Goal: Feedback & Contribution: Leave review/rating

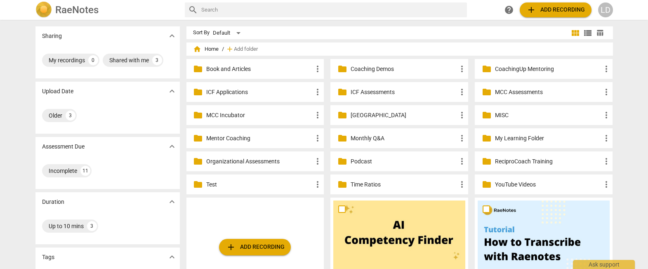
click at [276, 137] on p "Mentor Coaching" at bounding box center [259, 138] width 106 height 9
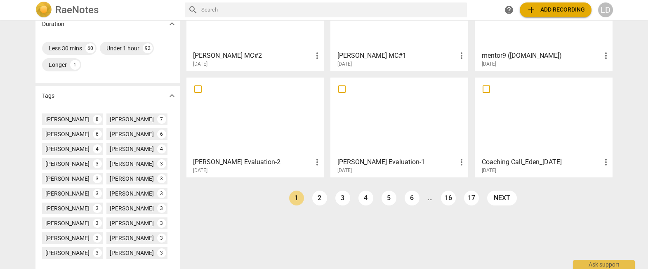
scroll to position [205, 0]
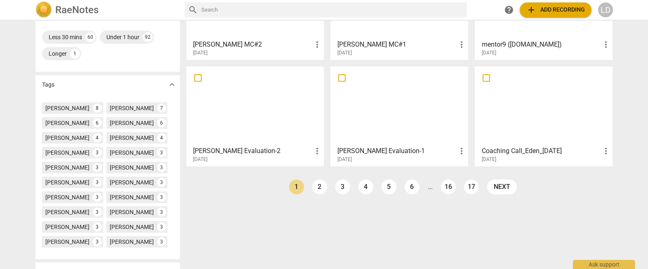
click at [276, 126] on div at bounding box center [255, 105] width 132 height 73
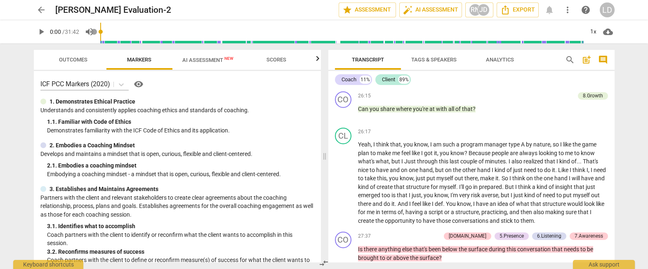
scroll to position [3068, 0]
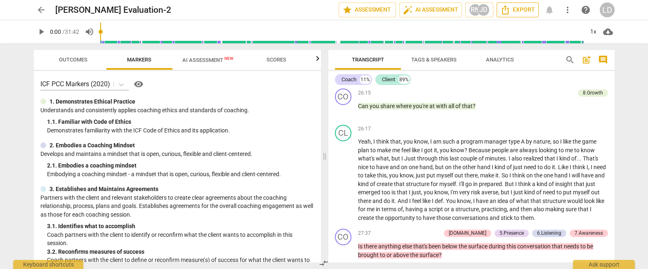
click at [524, 7] on span "Export" at bounding box center [517, 10] width 35 height 10
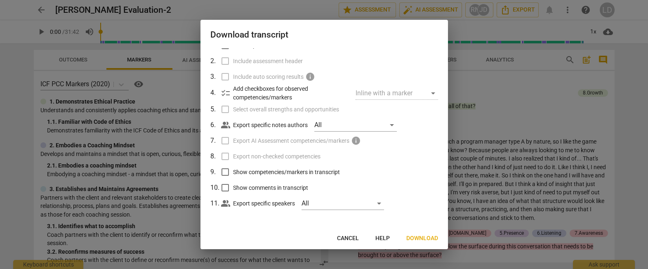
scroll to position [56, 0]
click at [226, 167] on input "Show competencies/markers in transcript" at bounding box center [225, 172] width 16 height 16
checkbox input "true"
click at [225, 184] on input "Show comments in transcript" at bounding box center [225, 188] width 16 height 16
checkbox input "true"
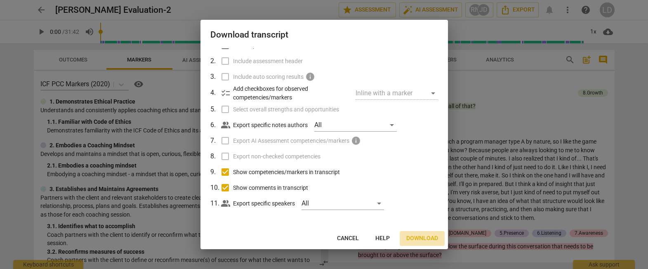
click at [415, 239] on span "Download" at bounding box center [422, 238] width 32 height 8
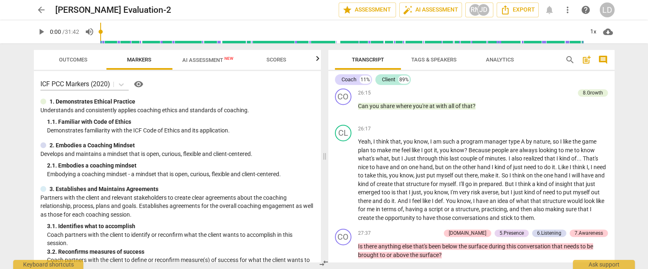
click at [209, 57] on span "AI Assessment New" at bounding box center [207, 60] width 51 height 6
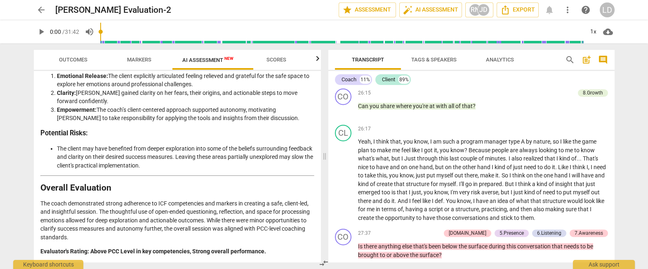
scroll to position [1954, 0]
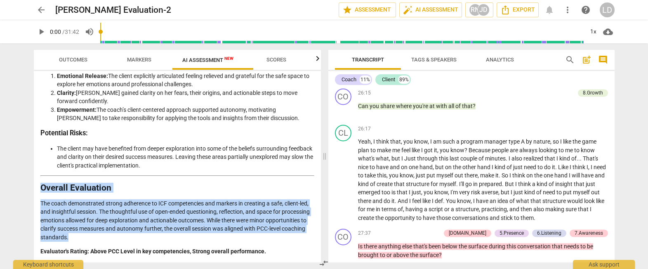
drag, startPoint x: 40, startPoint y: 151, endPoint x: 128, endPoint y: 218, distance: 110.9
copy div "Overall Evaluation The coach demonstrated strong adherence to ICF competencies …"
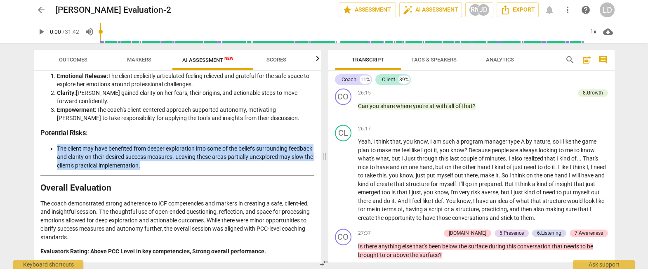
drag, startPoint x: 58, startPoint y: 143, endPoint x: 313, endPoint y: 163, distance: 255.6
click at [313, 163] on div "Disclaimer: AI can make mistakes. Consult a qualified mentor coach before actin…" at bounding box center [177, 166] width 287 height 191
copy li "The client may have benefited from deeper exploration into some of the beliefs …"
drag, startPoint x: 41, startPoint y: 176, endPoint x: 155, endPoint y: 243, distance: 132.7
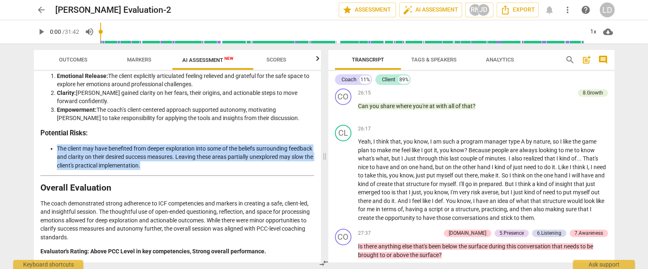
click at [155, 27] on p "The coach upheld appropriate professional boundaries, refraining from offering …" at bounding box center [177, 6] width 274 height 42
copy p "The coach upheld appropriate professional boundaries, refraining from offering …"
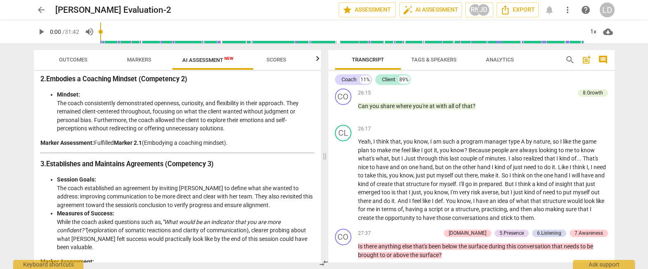
scroll to position [251, 0]
click at [43, 8] on span "arrow_back" at bounding box center [41, 10] width 10 height 10
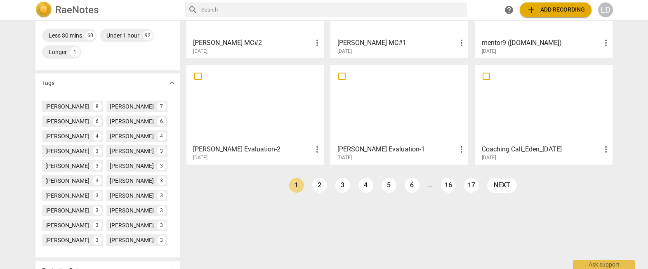
scroll to position [214, 0]
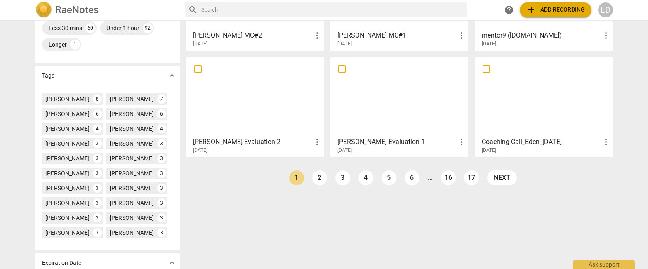
click at [382, 105] on div at bounding box center [399, 96] width 132 height 73
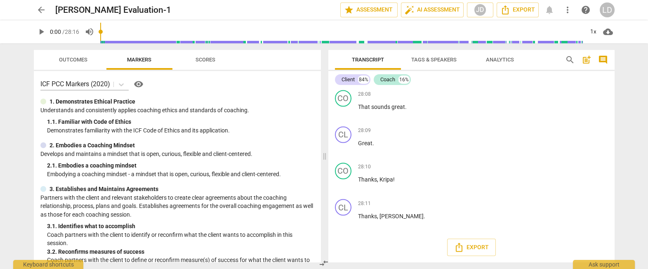
scroll to position [3978, 0]
click at [478, 9] on div "JD" at bounding box center [480, 10] width 12 height 12
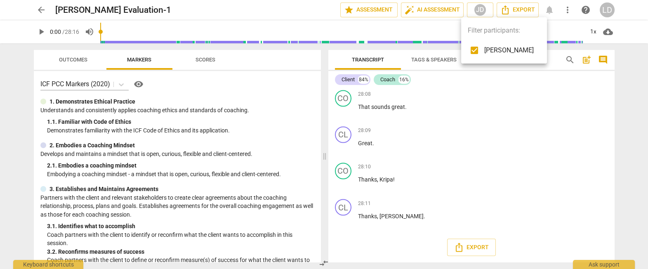
click at [384, 156] on div at bounding box center [324, 134] width 648 height 269
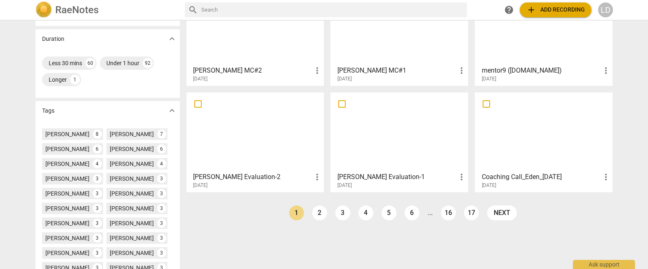
scroll to position [180, 0]
click at [503, 215] on link "next" at bounding box center [502, 212] width 30 height 15
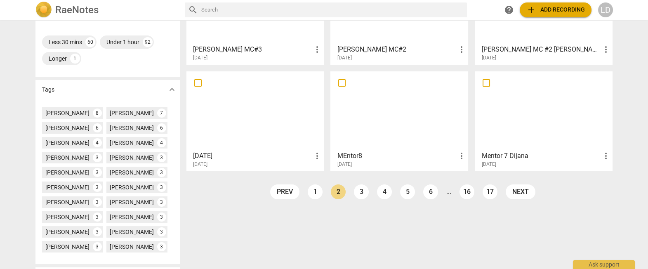
scroll to position [202, 0]
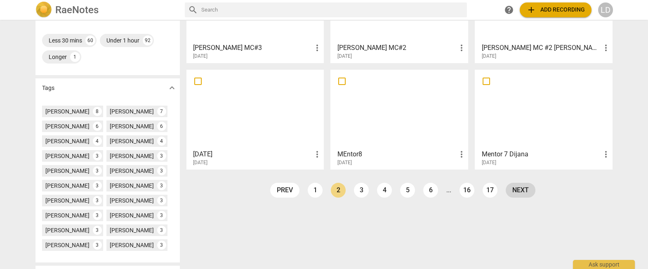
click at [525, 191] on link "next" at bounding box center [521, 190] width 30 height 15
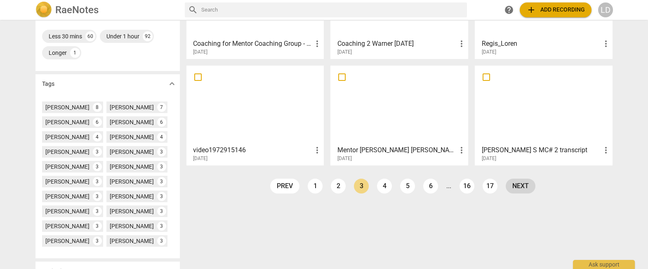
scroll to position [209, 0]
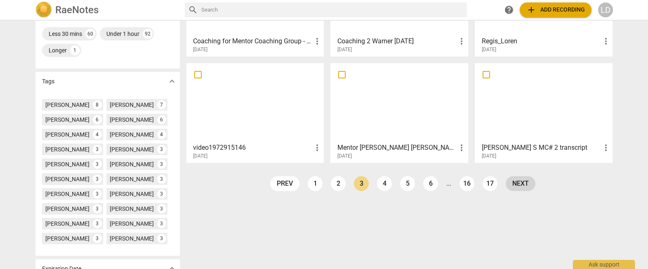
click at [525, 187] on link "next" at bounding box center [521, 183] width 30 height 15
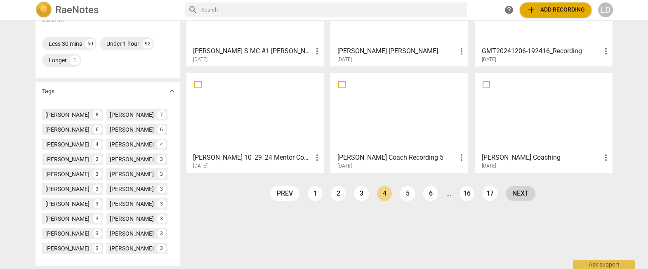
scroll to position [202, 0]
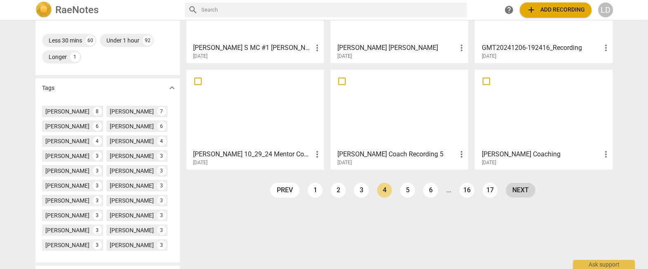
click at [523, 194] on link "next" at bounding box center [521, 190] width 30 height 15
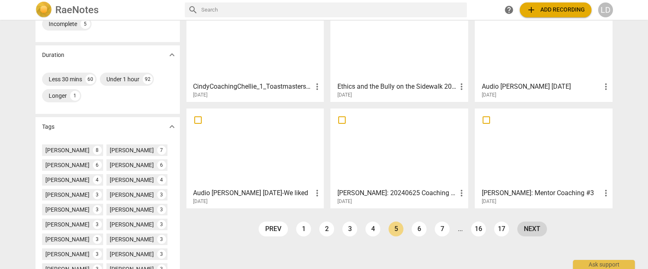
scroll to position [164, 0]
click at [525, 228] on link "next" at bounding box center [532, 228] width 30 height 15
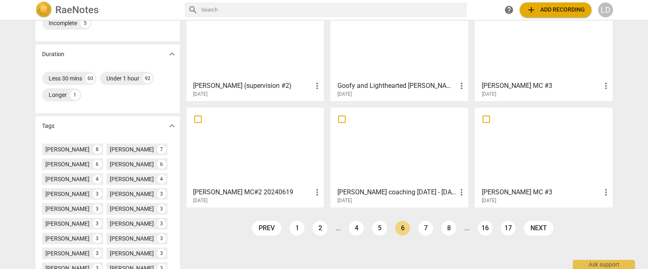
scroll to position [157, 0]
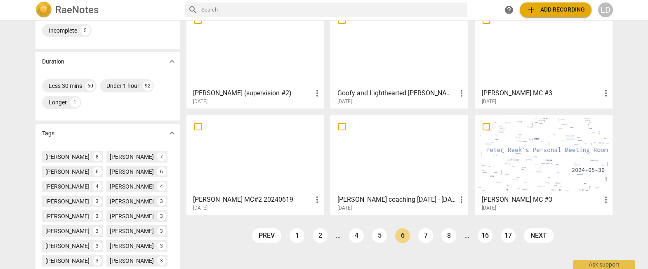
click at [522, 30] on div at bounding box center [544, 48] width 132 height 73
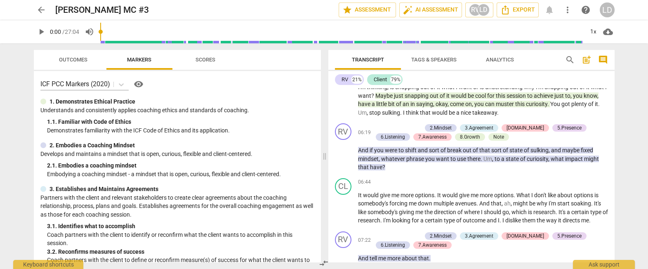
scroll to position [693, 0]
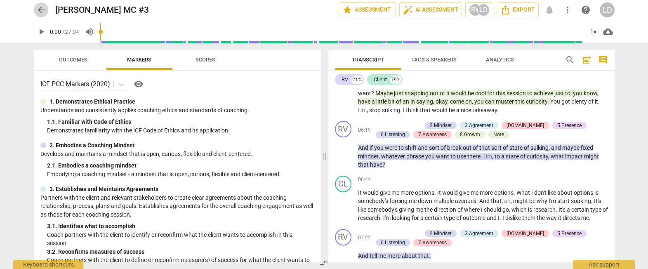
click at [42, 8] on span "arrow_back" at bounding box center [41, 10] width 10 height 10
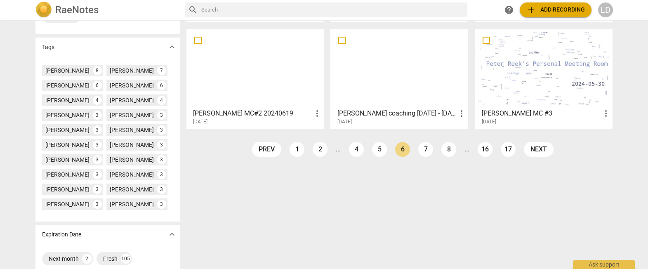
scroll to position [243, 0]
click at [536, 65] on div at bounding box center [544, 67] width 132 height 73
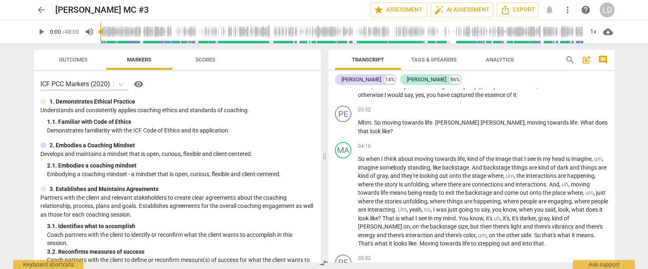
scroll to position [452, 0]
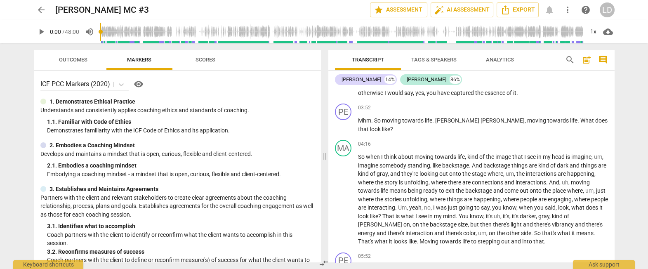
click at [42, 7] on span "arrow_back" at bounding box center [41, 10] width 10 height 10
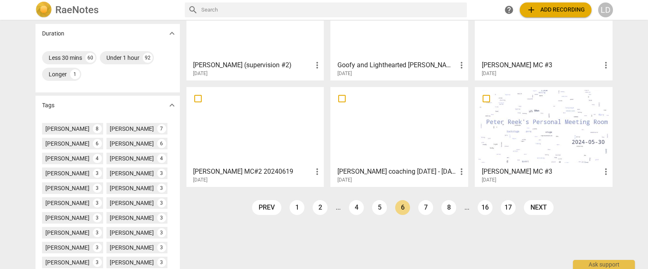
scroll to position [186, 0]
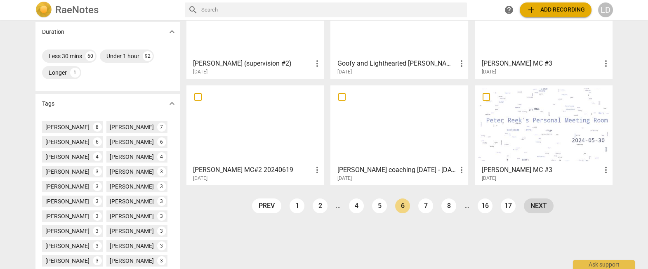
click at [529, 208] on link "next" at bounding box center [539, 205] width 30 height 15
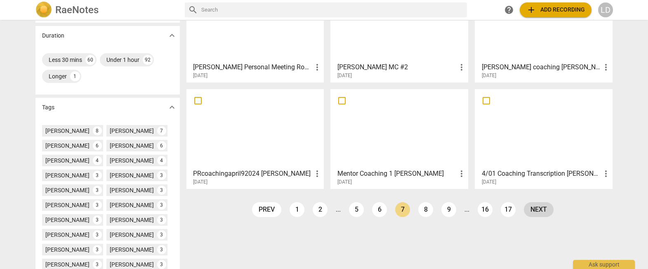
scroll to position [185, 0]
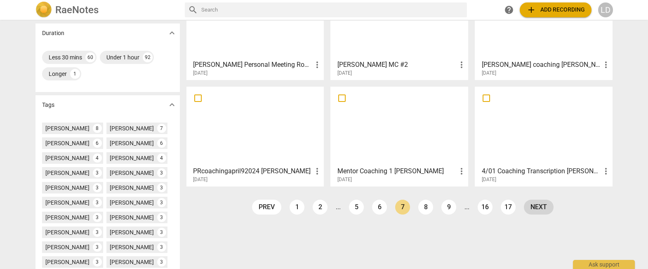
click at [537, 204] on link "next" at bounding box center [539, 207] width 30 height 15
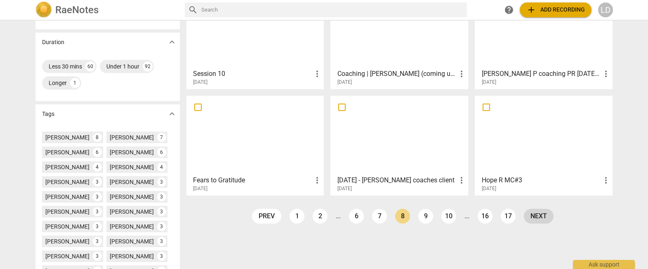
scroll to position [177, 0]
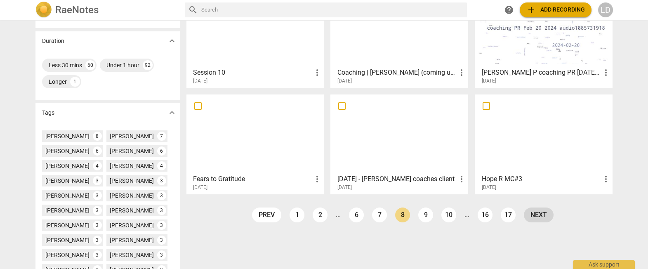
click at [545, 217] on link "next" at bounding box center [539, 214] width 30 height 15
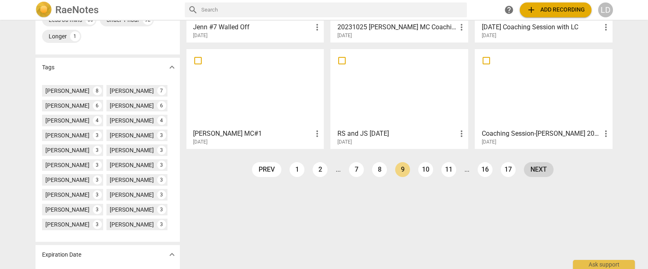
scroll to position [231, 0]
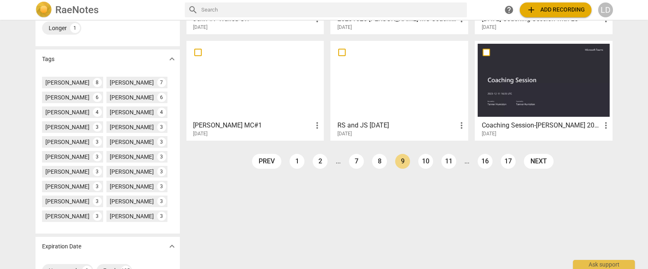
click at [549, 122] on h3 "Coaching Session-[PERSON_NAME] 20231211_083549-Meeting Recording" at bounding box center [540, 125] width 119 height 10
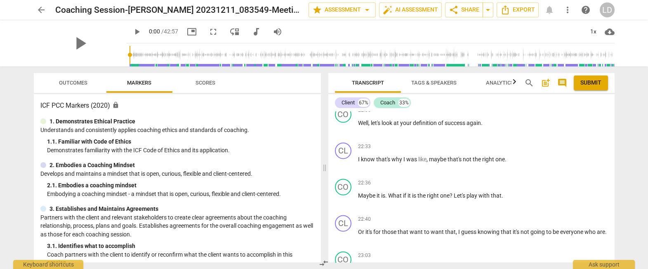
scroll to position [2885, 0]
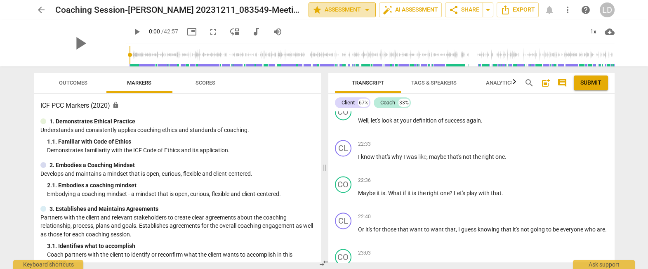
click at [362, 7] on span "arrow_drop_down" at bounding box center [367, 10] width 10 height 10
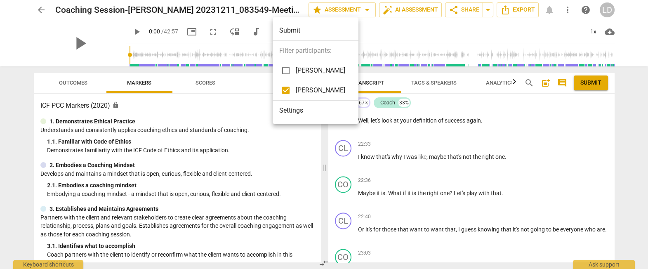
click at [408, 30] on div at bounding box center [324, 134] width 648 height 269
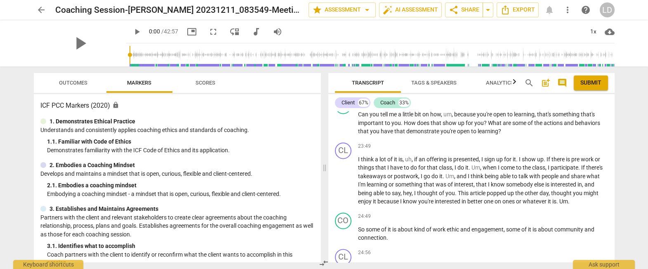
scroll to position [3110, 0]
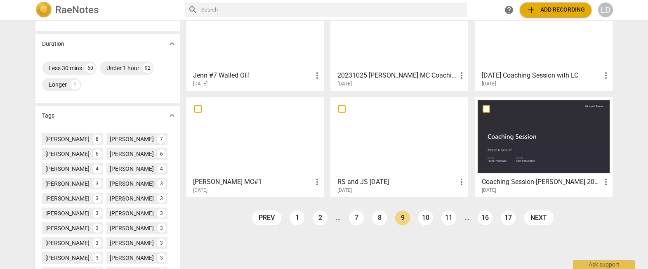
scroll to position [175, 0]
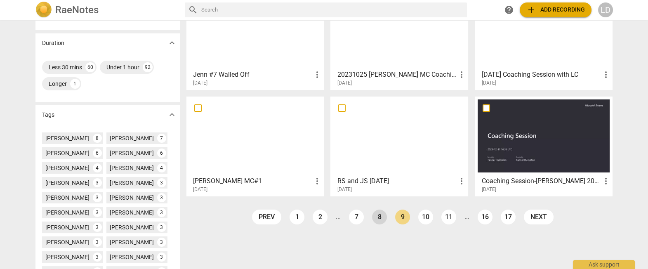
click at [374, 217] on link "8" at bounding box center [379, 216] width 15 height 15
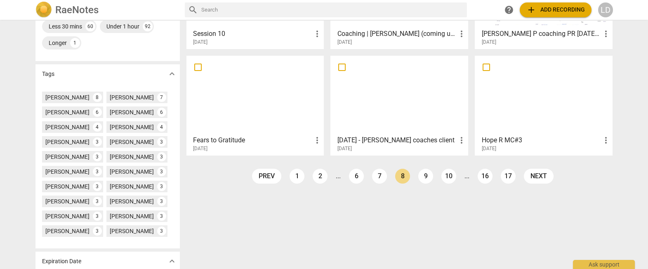
scroll to position [218, 0]
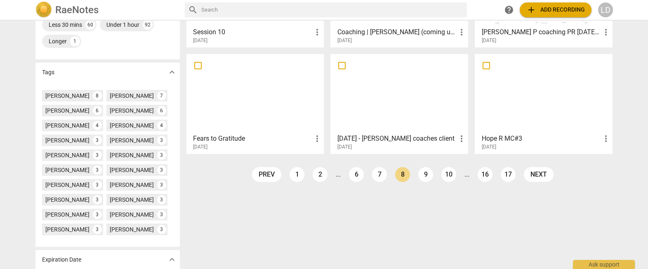
click at [500, 109] on div at bounding box center [544, 93] width 132 height 73
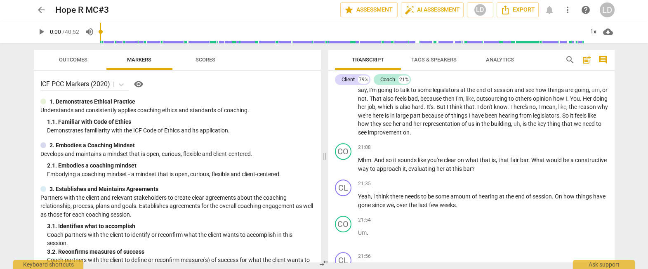
scroll to position [2288, 0]
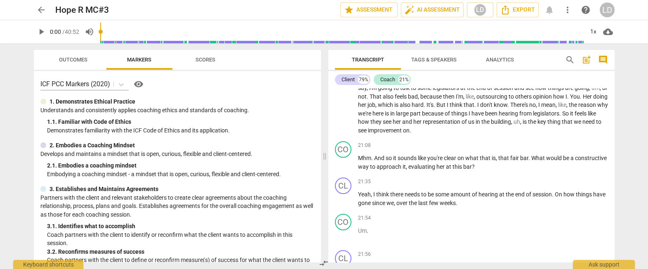
click at [39, 6] on span "arrow_back" at bounding box center [41, 10] width 10 height 10
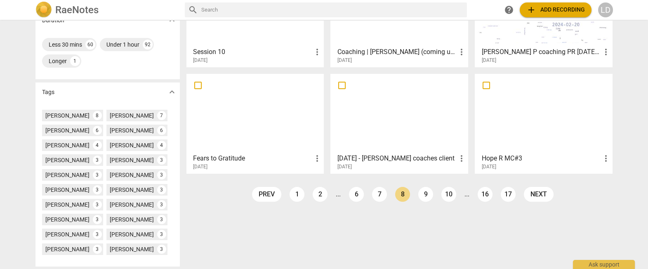
scroll to position [203, 0]
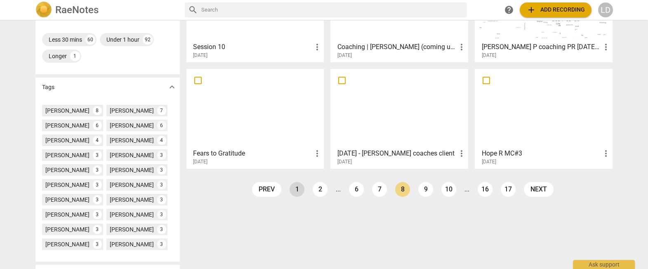
click at [292, 193] on link "1" at bounding box center [296, 189] width 15 height 15
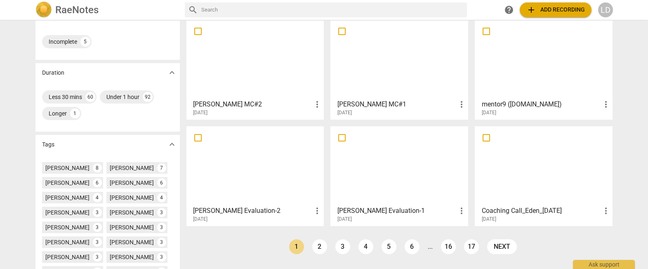
scroll to position [147, 0]
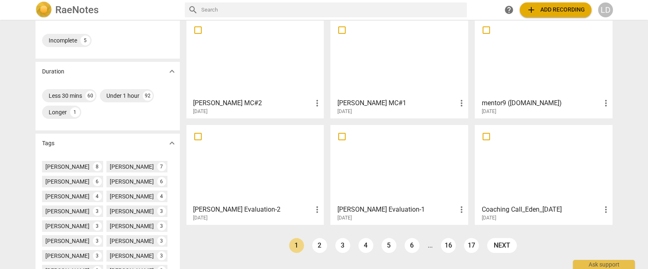
click at [369, 193] on div at bounding box center [399, 164] width 132 height 73
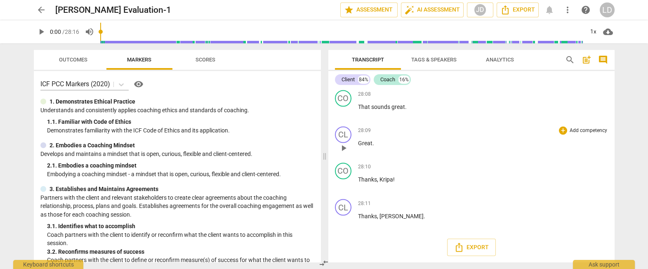
scroll to position [4169, 0]
click at [474, 12] on div "JD" at bounding box center [480, 10] width 12 height 12
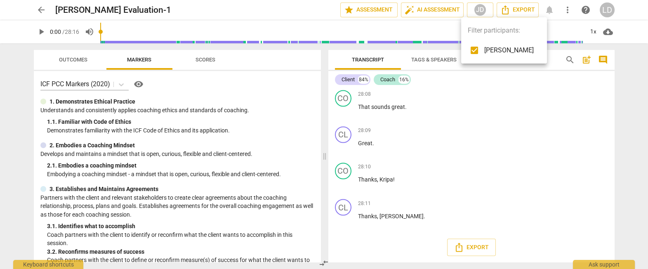
click at [400, 117] on div at bounding box center [324, 134] width 648 height 269
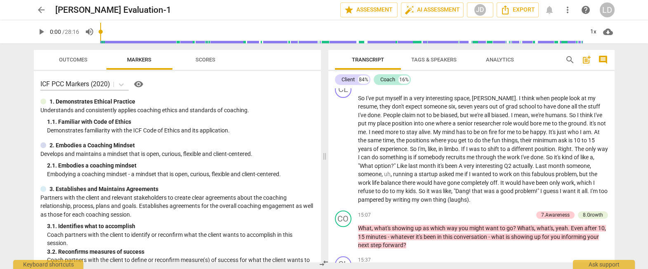
scroll to position [1713, 0]
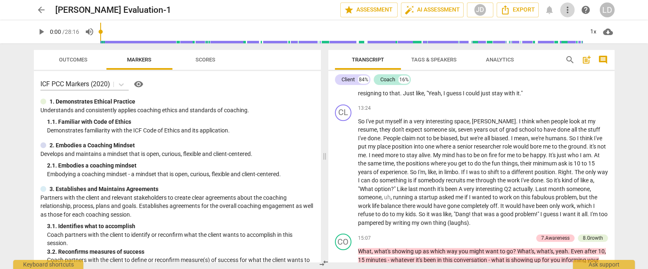
click at [567, 7] on span "more_vert" at bounding box center [567, 10] width 10 height 10
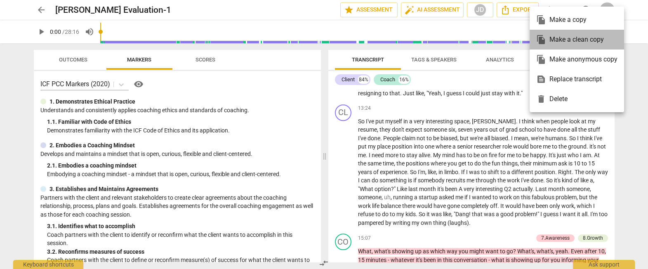
click at [564, 38] on div "file_copy Make a clean copy" at bounding box center [576, 40] width 81 height 20
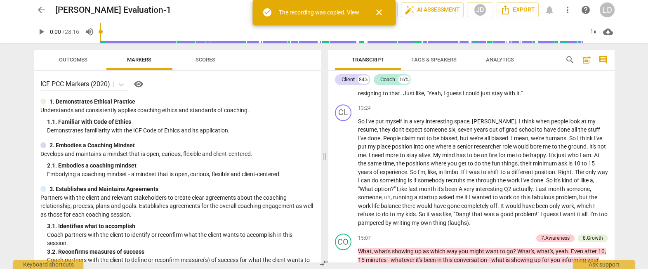
click at [359, 9] on link "View" at bounding box center [353, 12] width 12 height 7
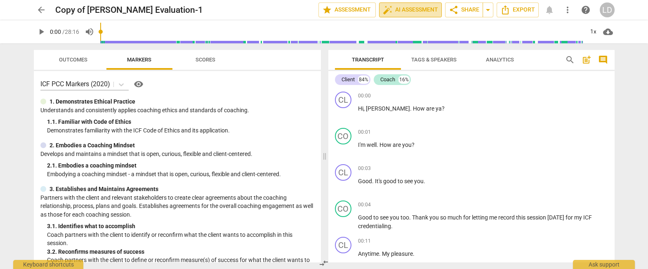
click at [384, 8] on span "auto_fix_high AI Assessment" at bounding box center [410, 10] width 55 height 10
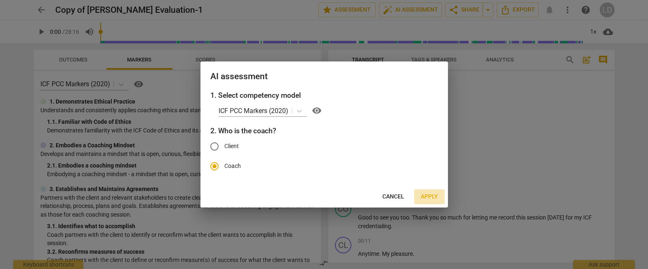
click at [427, 200] on span "Apply" at bounding box center [429, 197] width 17 height 8
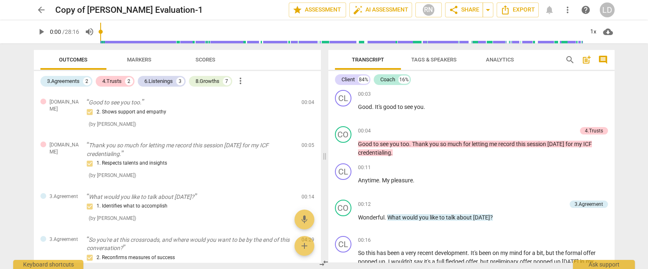
scroll to position [74, 0]
click at [422, 12] on div "RN" at bounding box center [428, 10] width 12 height 12
click at [418, 49] on input "checkbox" at bounding box center [417, 50] width 20 height 20
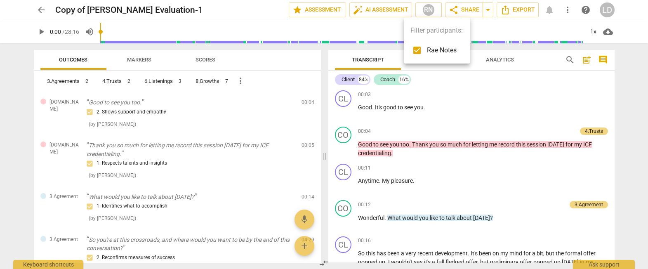
checkbox input "false"
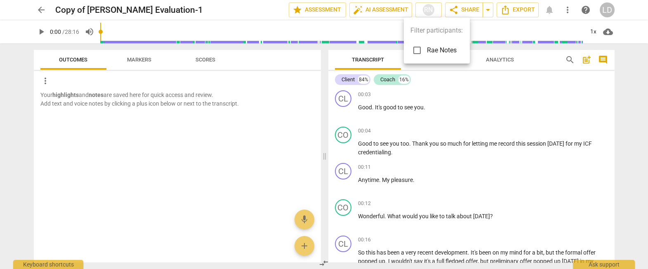
click at [546, 143] on div at bounding box center [324, 134] width 648 height 269
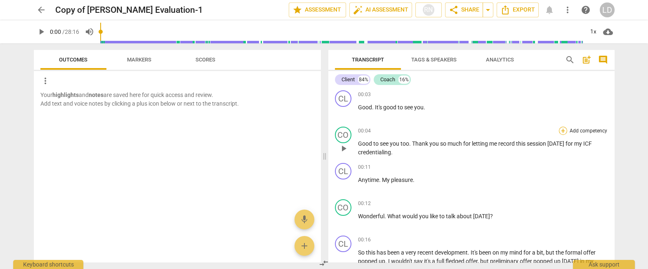
click at [562, 130] on div "+" at bounding box center [563, 131] width 8 height 8
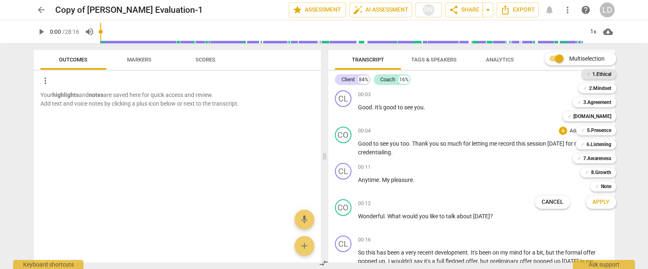
click at [609, 76] on b "1.Ethical" at bounding box center [601, 74] width 19 height 10
click at [607, 87] on b "2.Mindset" at bounding box center [600, 88] width 22 height 10
click at [609, 205] on span "Apply" at bounding box center [600, 202] width 17 height 8
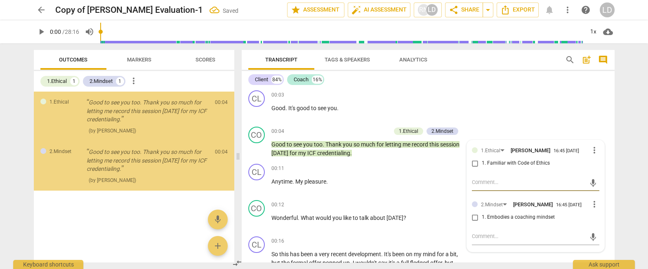
scroll to position [7, 0]
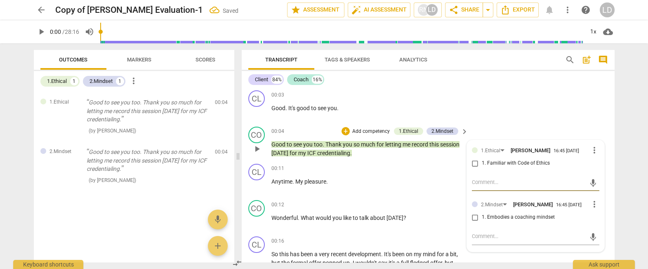
click at [473, 167] on input "1. Familiar with Code of Ethics" at bounding box center [474, 163] width 13 height 10
checkbox input "true"
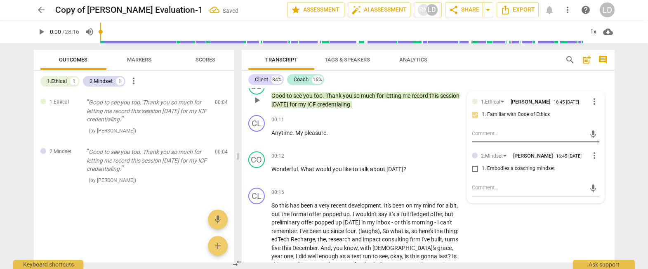
scroll to position [134, 0]
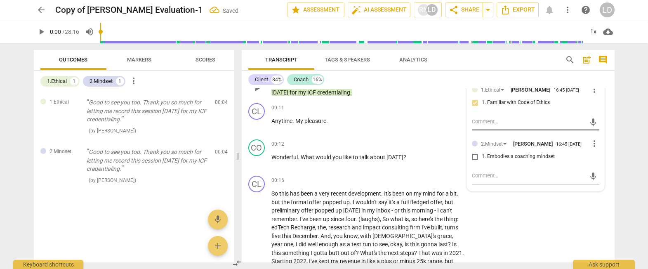
click at [484, 181] on textarea at bounding box center [529, 177] width 114 height 10
paste textarea "These particular behaviors are articulated and assessed through the following P…"
type textarea "These particular behaviors are articulated and assessed through the following P…"
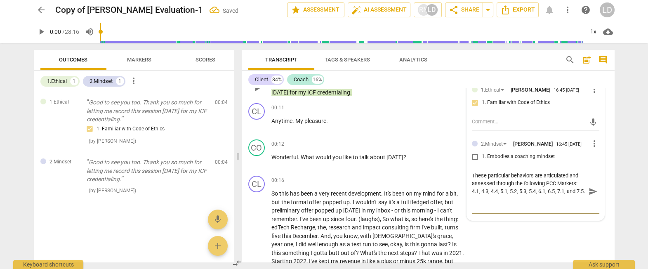
type textarea "These particular behaviors are articulated and assessed through the following P…"
click at [473, 162] on input "1. Embodies a coaching mindset" at bounding box center [474, 157] width 13 height 10
checkbox input "true"
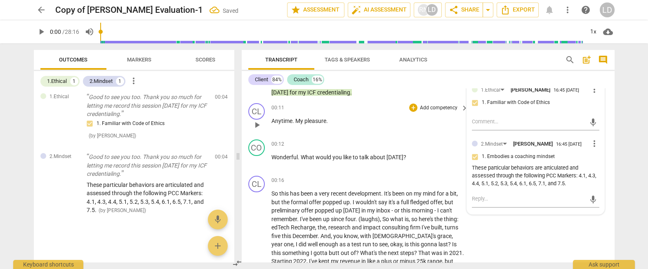
click at [410, 133] on div "00:11 + Add competency keyboard_arrow_right Anytime . My pleasure ." at bounding box center [370, 118] width 198 height 30
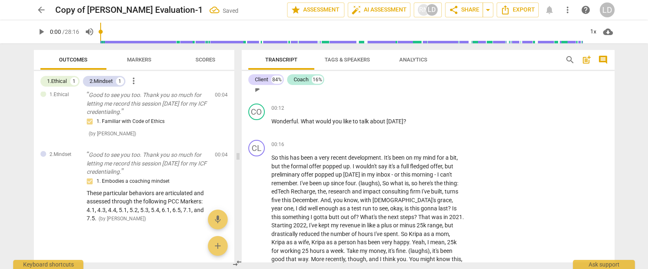
scroll to position [174, 0]
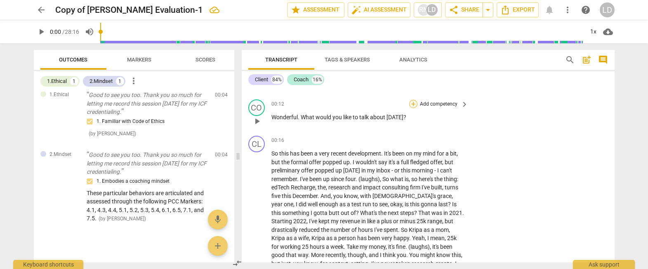
click at [414, 106] on div "+" at bounding box center [413, 104] width 8 height 8
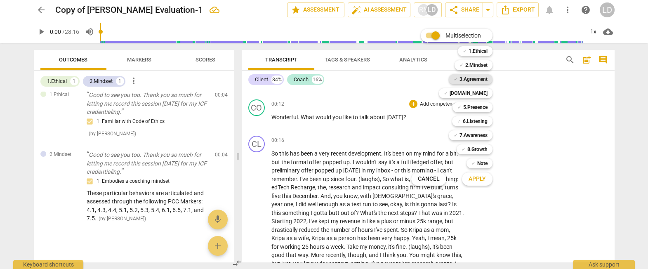
click at [483, 79] on b "3.Agreement" at bounding box center [473, 79] width 28 height 10
click at [483, 87] on div "✓ [DOMAIN_NAME] 4" at bounding box center [469, 93] width 69 height 14
click at [483, 92] on b "[DOMAIN_NAME]" at bounding box center [468, 93] width 38 height 10
click at [482, 104] on b "5.Presence" at bounding box center [475, 107] width 24 height 10
click at [482, 180] on span "Apply" at bounding box center [476, 179] width 17 height 8
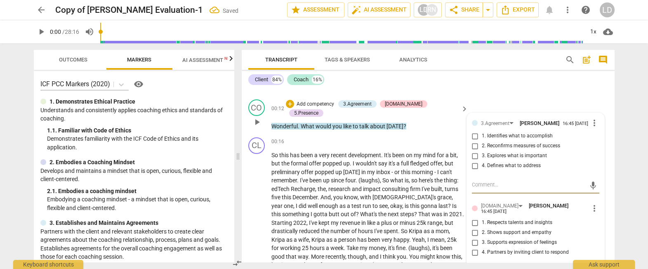
click at [472, 141] on input "1. Identifies what to accomplish" at bounding box center [474, 136] width 13 height 10
checkbox input "true"
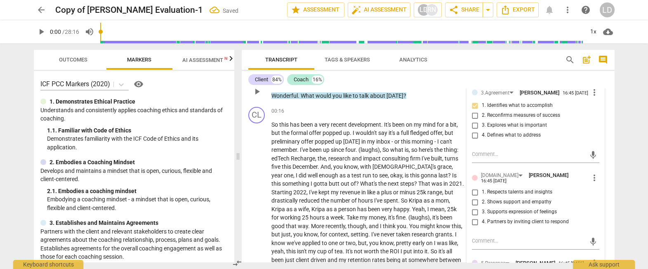
scroll to position [207, 0]
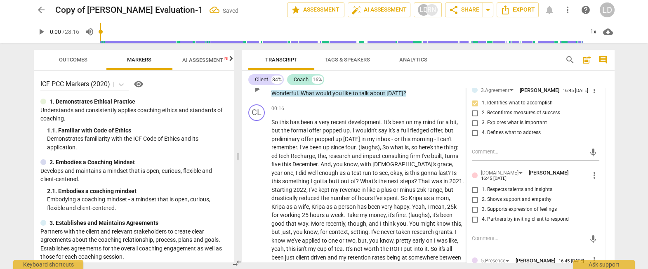
click at [474, 214] on input "3. Supports expression of feelings" at bounding box center [474, 210] width 13 height 10
checkbox input "true"
click at [475, 224] on input "4. Partners by inviting client to respond" at bounding box center [474, 219] width 13 height 10
checkbox input "true"
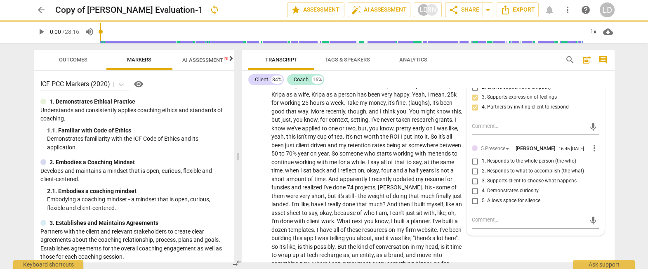
scroll to position [336, 0]
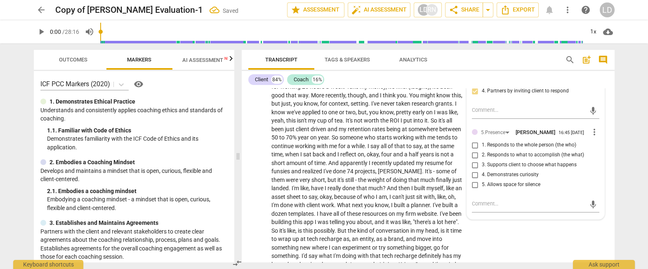
click at [473, 170] on input "3. Supports client to choose what happens" at bounding box center [474, 165] width 13 height 10
checkbox input "true"
click at [473, 180] on input "4. Demonstrates curiosity" at bounding box center [474, 175] width 13 height 10
checkbox input "true"
click at [472, 190] on input "5. Allows space for silence" at bounding box center [474, 185] width 13 height 10
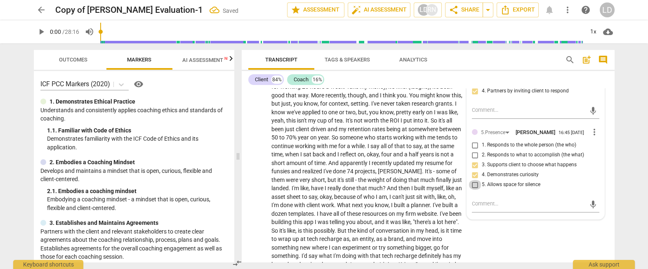
checkbox input "true"
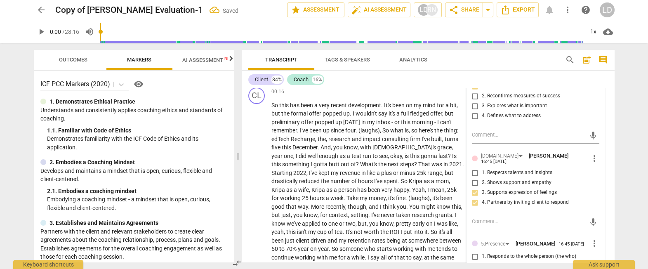
scroll to position [226, 0]
click at [393, 175] on span "plus" at bounding box center [387, 171] width 12 height 7
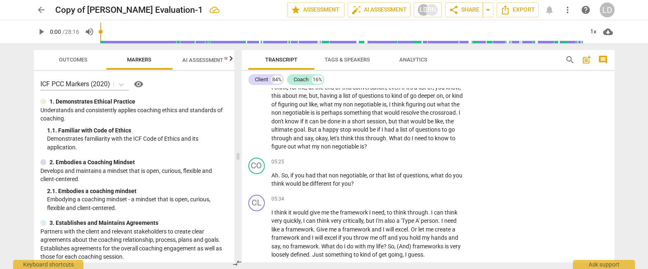
scroll to position [656, 0]
drag, startPoint x: 343, startPoint y: 151, endPoint x: 420, endPoint y: 150, distance: 76.7
click at [439, 143] on icon "button" at bounding box center [439, 143] width 3 height 3
drag, startPoint x: 441, startPoint y: 151, endPoint x: 409, endPoint y: 170, distance: 37.6
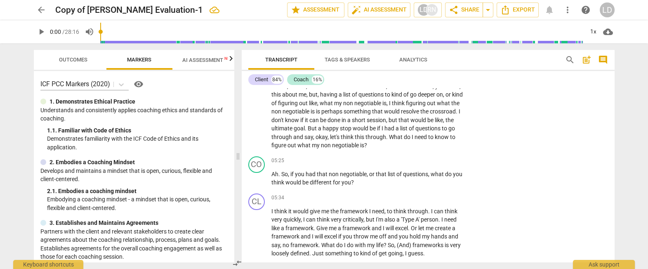
click at [428, 160] on icon "button" at bounding box center [428, 162] width 5 height 6
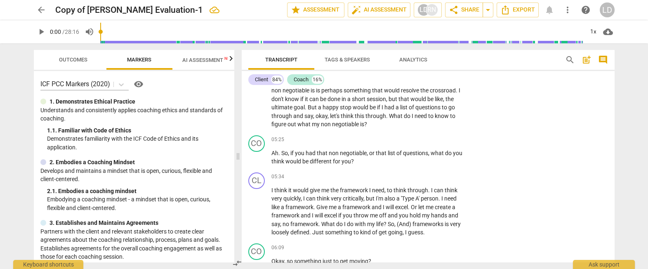
scroll to position [678, 0]
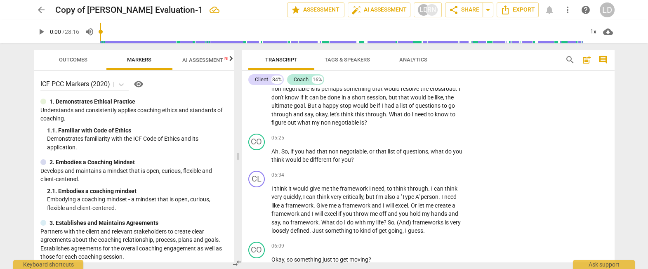
drag, startPoint x: 400, startPoint y: 160, endPoint x: 423, endPoint y: 180, distance: 30.1
click at [439, 170] on icon "button" at bounding box center [442, 172] width 8 height 10
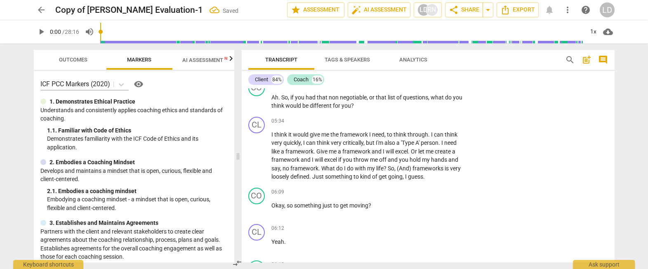
scroll to position [734, 0]
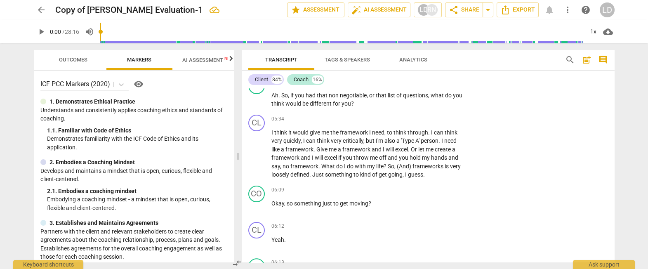
drag, startPoint x: 391, startPoint y: 136, endPoint x: 387, endPoint y: 145, distance: 9.2
click at [403, 136] on icon "button" at bounding box center [406, 137] width 8 height 10
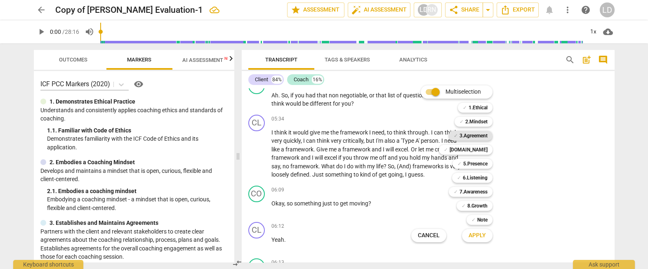
click at [480, 137] on b "3.Agreement" at bounding box center [473, 136] width 28 height 10
click at [483, 148] on b "[DOMAIN_NAME]" at bounding box center [468, 150] width 38 height 10
click at [483, 161] on b "5.Presence" at bounding box center [475, 164] width 24 height 10
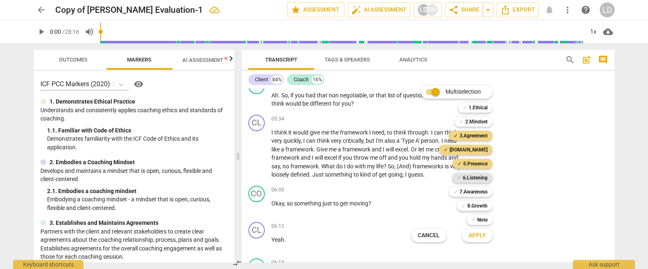
click at [487, 180] on b "6.Listening" at bounding box center [475, 178] width 25 height 10
click at [486, 231] on span "Apply" at bounding box center [476, 235] width 17 height 8
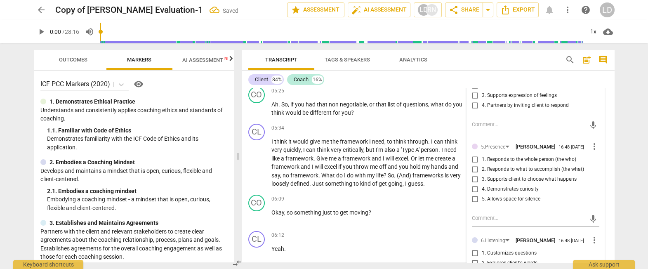
checkbox input "true"
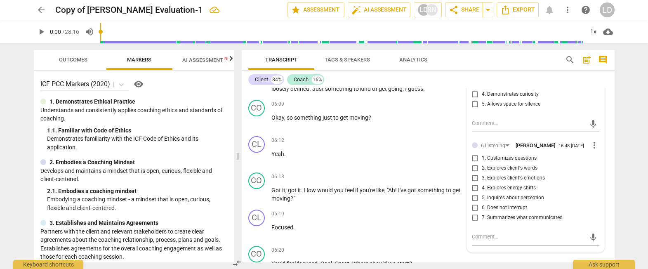
scroll to position [831, 0]
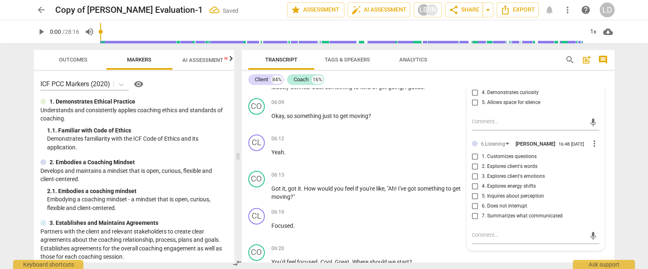
checkbox input "true"
click at [473, 14] on input "4. Partners by inviting client to respond" at bounding box center [474, 9] width 13 height 10
checkbox input "true"
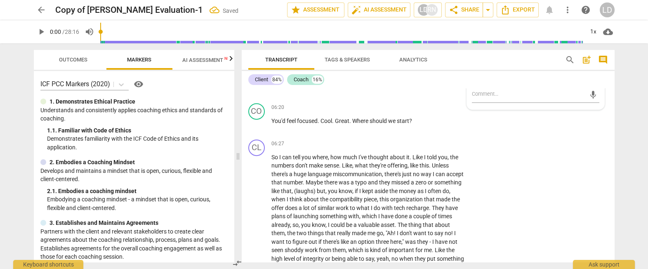
scroll to position [974, 0]
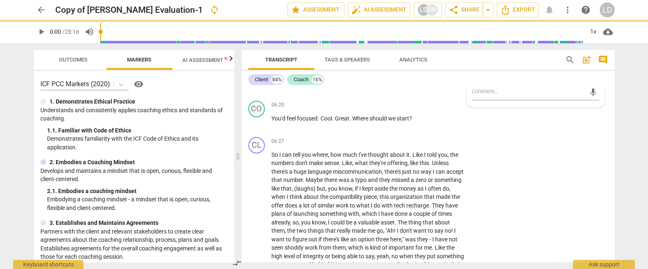
checkbox input "true"
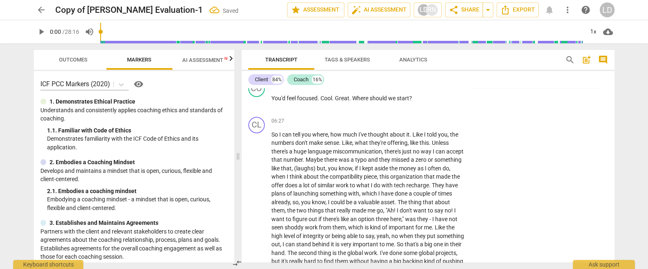
scroll to position [995, 0]
checkbox input "true"
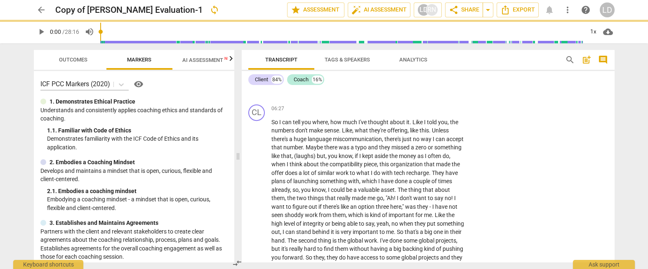
scroll to position [1004, 0]
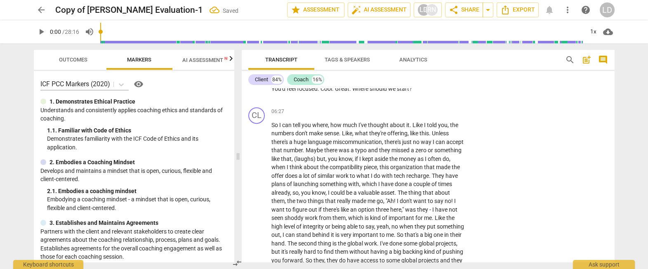
checkbox input "false"
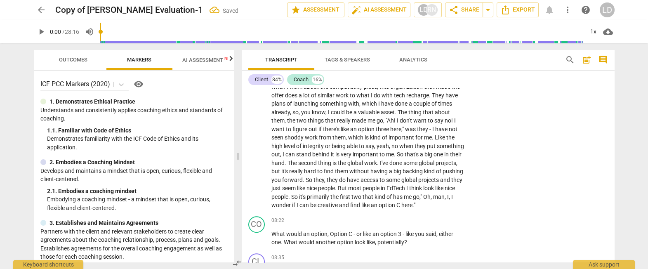
scroll to position [1085, 0]
checkbox input "true"
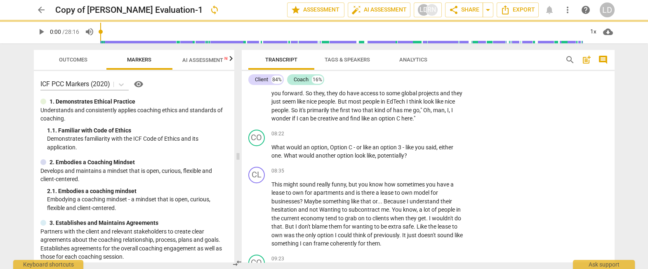
scroll to position [1173, 0]
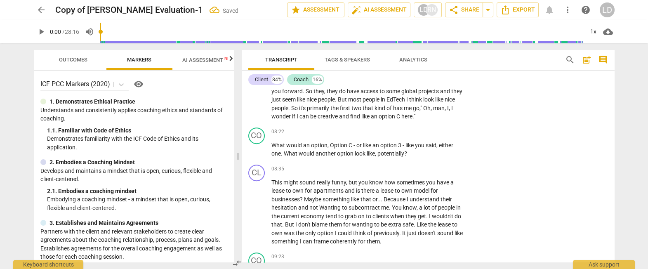
checkbox input "true"
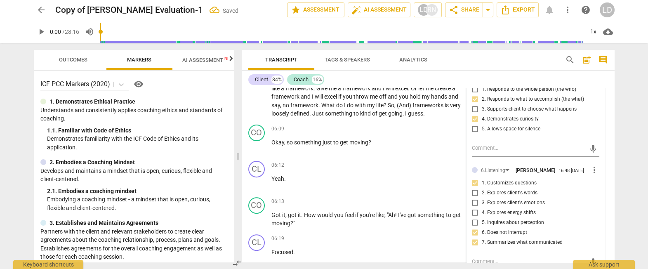
scroll to position [803, 0]
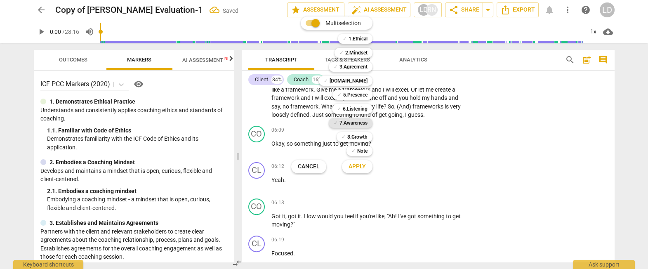
click at [367, 122] on b "7.Awareness" at bounding box center [353, 123] width 28 height 10
click at [366, 164] on span "Apply" at bounding box center [356, 166] width 17 height 8
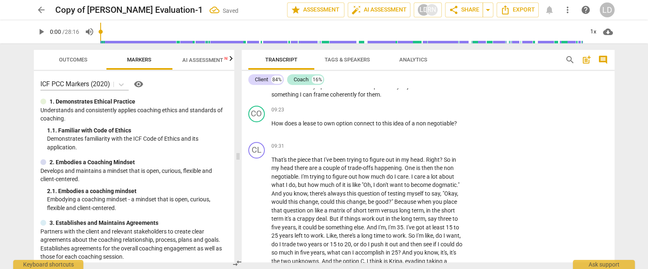
scroll to position [1326, 0]
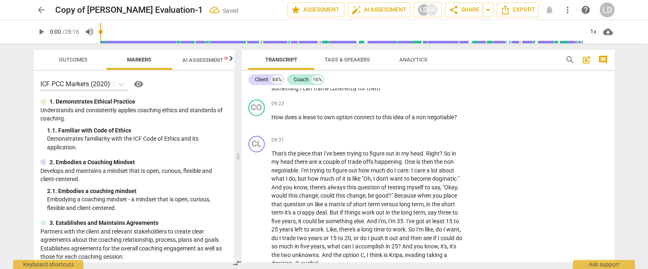
checkbox input "true"
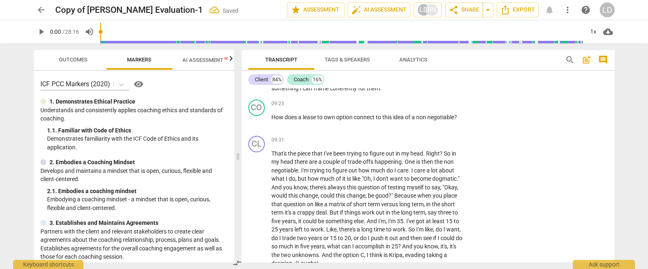
checkbox input "true"
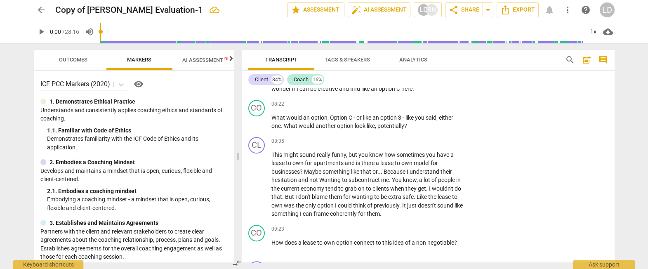
scroll to position [1195, 0]
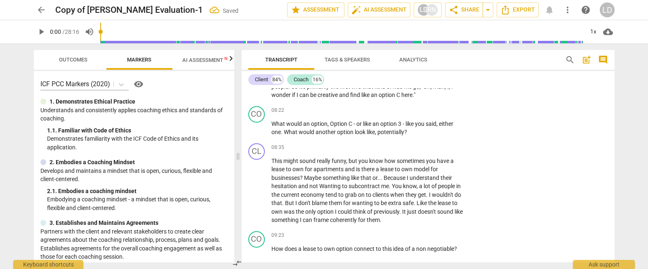
checkbox input "true"
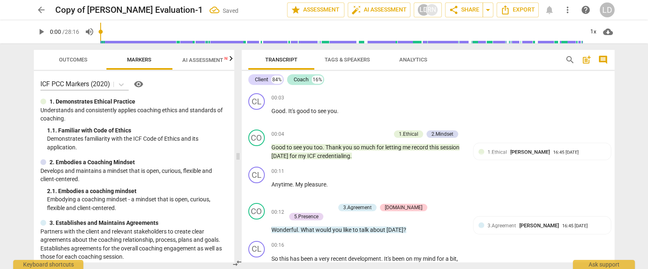
scroll to position [69, 0]
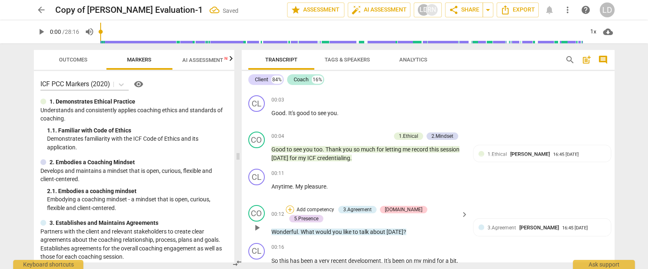
click at [294, 212] on div "+" at bounding box center [290, 209] width 8 height 8
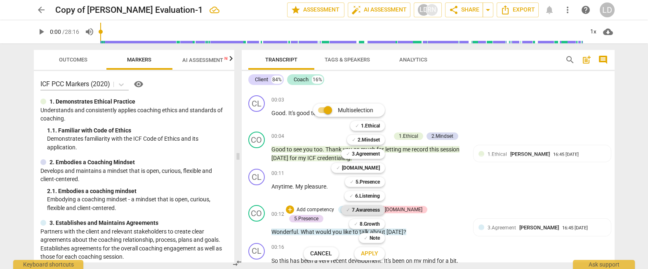
click at [380, 208] on b "7.Awareness" at bounding box center [366, 210] width 28 height 10
click at [380, 197] on b "6.Listening" at bounding box center [367, 196] width 25 height 10
click at [378, 253] on span "Apply" at bounding box center [369, 253] width 17 height 8
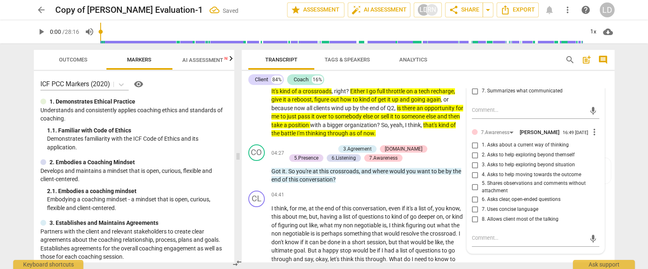
scroll to position [545, 0]
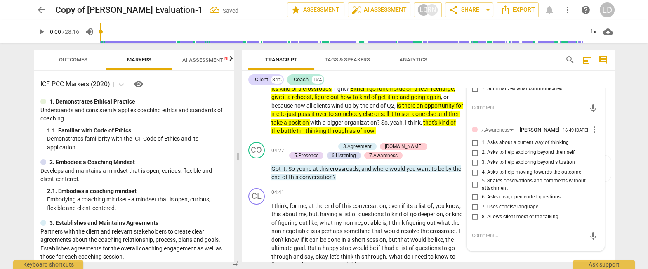
click at [473, 84] on input "6. Does not interrupt" at bounding box center [474, 79] width 13 height 10
checkbox input "true"
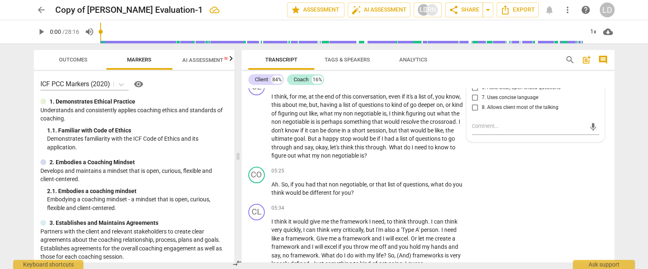
scroll to position [655, 0]
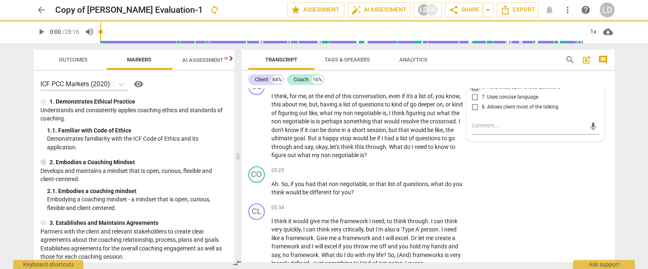
click at [475, 92] on input "6. Asks clear, open-ended questions" at bounding box center [474, 87] width 13 height 10
checkbox input "true"
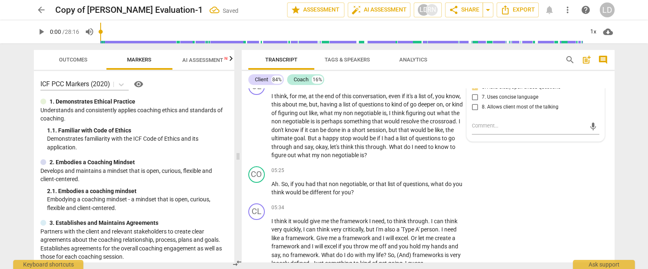
click at [475, 102] on input "7. Uses concise language" at bounding box center [474, 97] width 13 height 10
checkbox input "true"
click at [473, 112] on input "8. Allows client most of the talking" at bounding box center [474, 107] width 13 height 10
checkbox input "true"
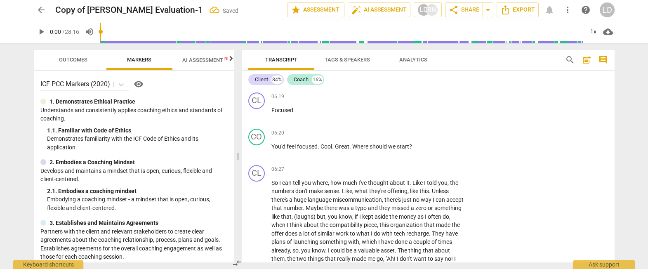
scroll to position [947, 0]
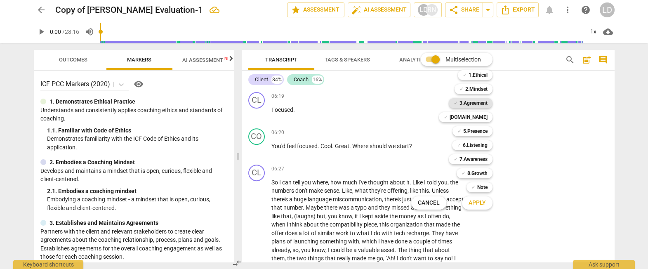
click at [485, 104] on b "3.Agreement" at bounding box center [473, 103] width 28 height 10
click at [485, 111] on div "✓ [DOMAIN_NAME] 4" at bounding box center [469, 117] width 69 height 14
click at [484, 117] on b "[DOMAIN_NAME]" at bounding box center [468, 117] width 38 height 10
click at [482, 129] on b "5.Presence" at bounding box center [475, 131] width 24 height 10
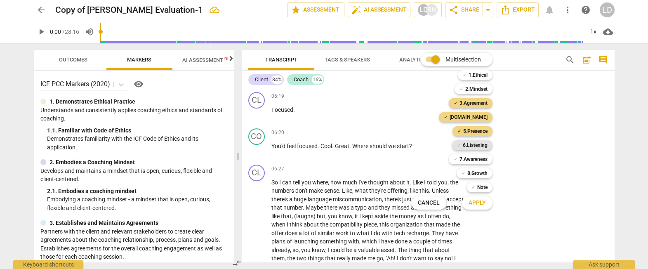
click at [483, 145] on b "6.Listening" at bounding box center [475, 145] width 25 height 10
click at [480, 158] on b "7.Awareness" at bounding box center [473, 159] width 28 height 10
click at [483, 202] on span "Apply" at bounding box center [476, 203] width 17 height 8
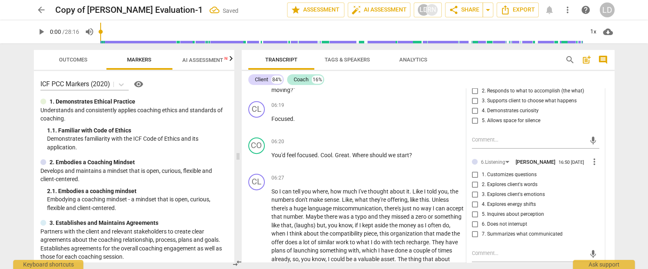
checkbox input "true"
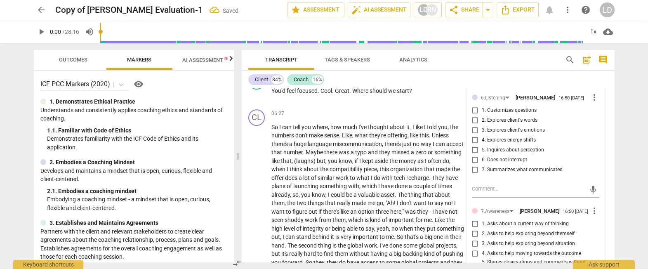
scroll to position [1016, 0]
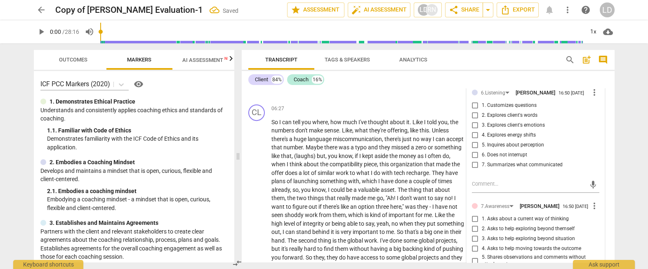
checkbox input "true"
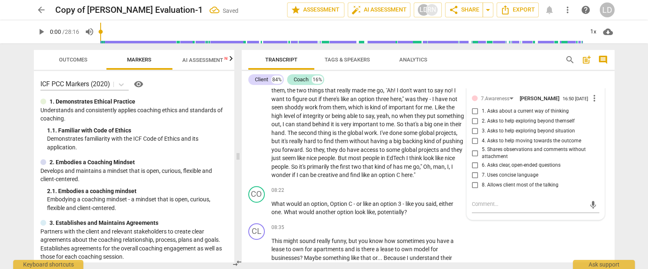
scroll to position [1125, 0]
checkbox input "true"
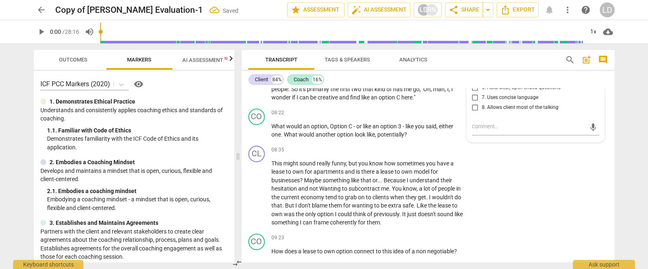
scroll to position [1202, 0]
checkbox input "true"
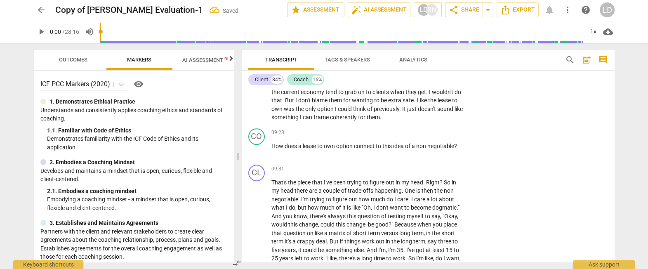
scroll to position [1309, 0]
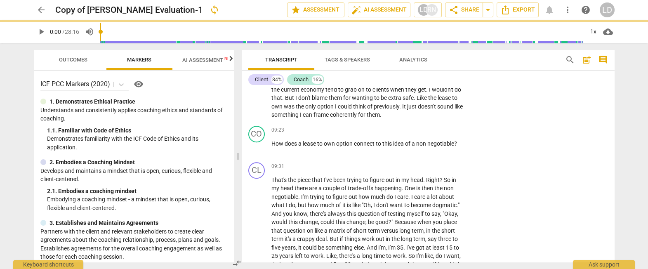
checkbox input "true"
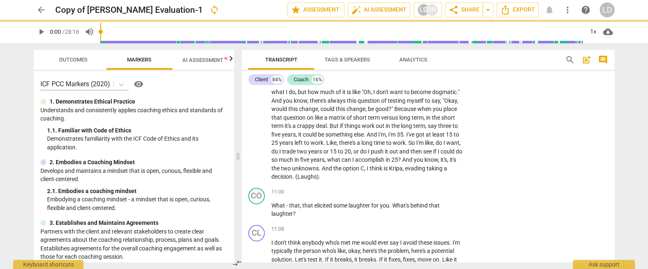
scroll to position [1422, 0]
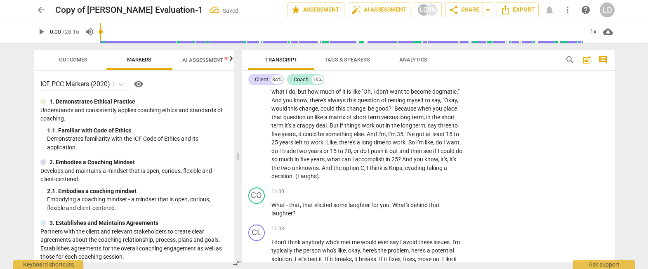
checkbox input "true"
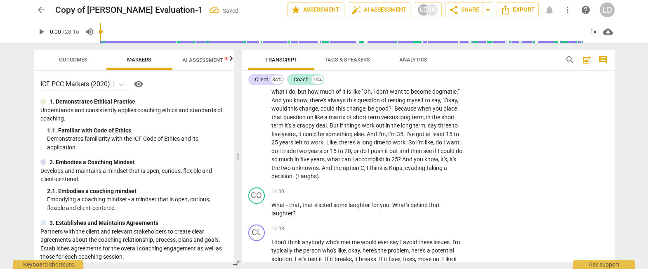
checkbox input "true"
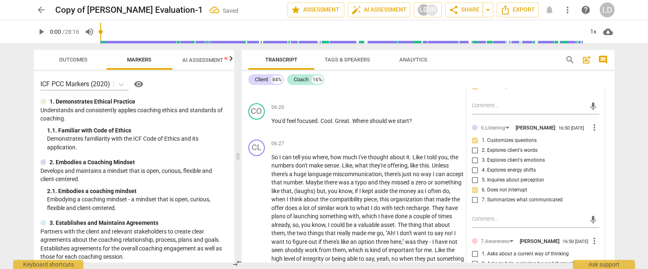
scroll to position [990, 0]
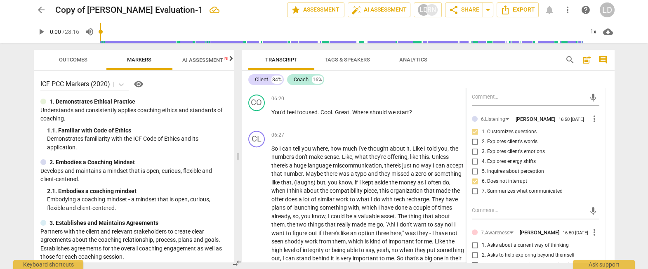
drag, startPoint x: 290, startPoint y: 152, endPoint x: 392, endPoint y: 151, distance: 101.9
click at [413, 143] on icon "button" at bounding box center [412, 142] width 5 height 6
drag, startPoint x: 367, startPoint y: 172, endPoint x: 442, endPoint y: 172, distance: 75.5
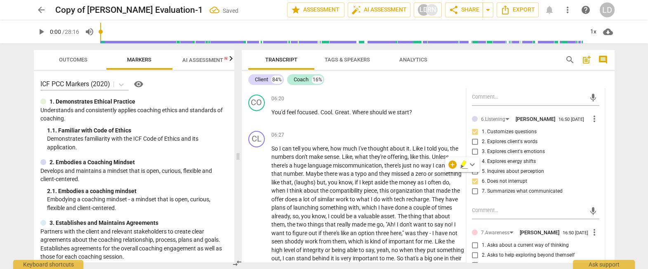
click at [460, 163] on icon "button" at bounding box center [464, 165] width 8 height 10
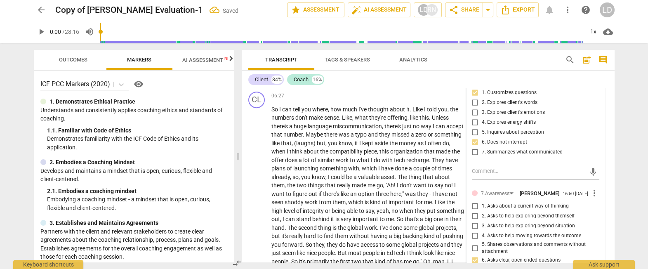
scroll to position [1029, 0]
drag, startPoint x: 271, startPoint y: 154, endPoint x: 305, endPoint y: 154, distance: 33.4
click at [325, 143] on icon "button" at bounding box center [325, 144] width 5 height 6
drag, startPoint x: 343, startPoint y: 165, endPoint x: 377, endPoint y: 165, distance: 34.2
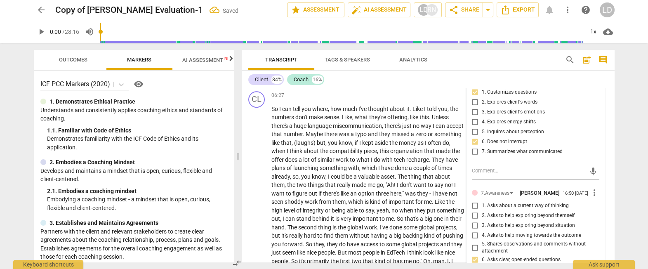
drag, startPoint x: 341, startPoint y: 166, endPoint x: 375, endPoint y: 165, distance: 34.2
click at [392, 156] on icon "button" at bounding box center [395, 156] width 8 height 10
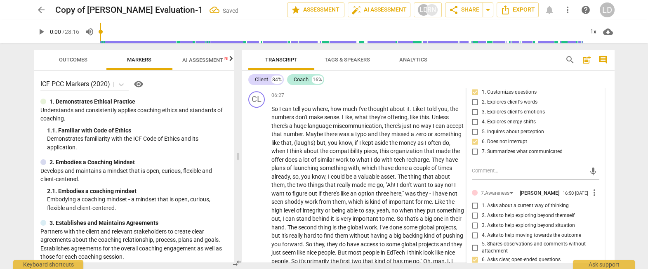
drag, startPoint x: 301, startPoint y: 177, endPoint x: 341, endPoint y: 176, distance: 40.0
click at [358, 167] on icon "button" at bounding box center [361, 167] width 8 height 10
drag, startPoint x: 289, startPoint y: 145, endPoint x: 323, endPoint y: 143, distance: 34.7
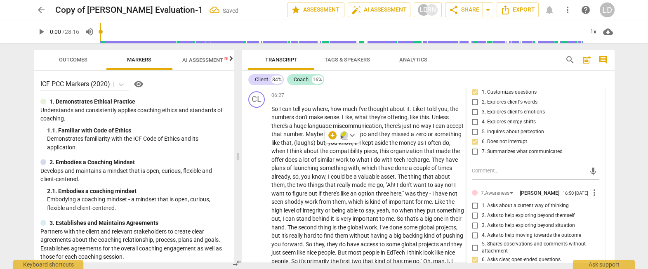
click at [342, 133] on icon "button" at bounding box center [344, 135] width 8 height 10
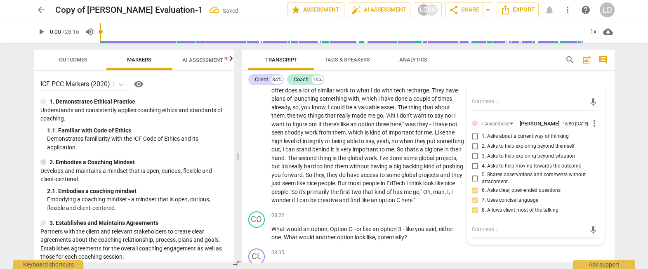
scroll to position [1099, 0]
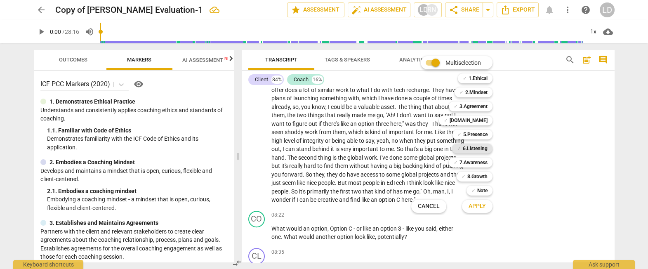
click at [480, 151] on b "6.Listening" at bounding box center [475, 149] width 25 height 10
click at [485, 202] on span "Apply" at bounding box center [476, 206] width 17 height 8
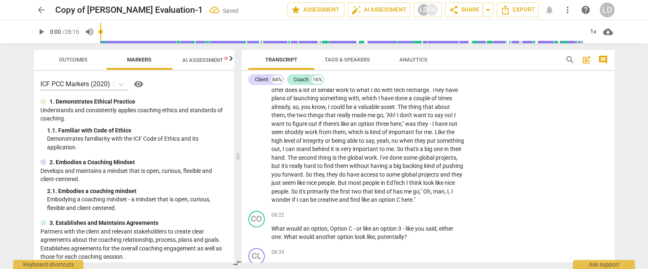
checkbox input "true"
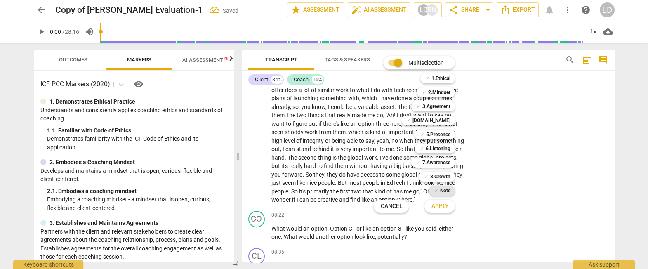
click at [449, 188] on b "Note" at bounding box center [445, 191] width 10 height 10
click at [448, 202] on span "Apply" at bounding box center [439, 206] width 17 height 8
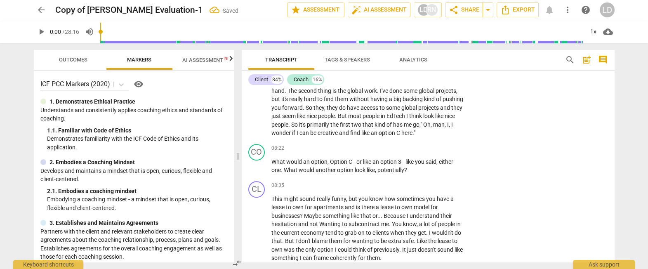
scroll to position [1167, 0]
type textarea "C"
type textarea "CP"
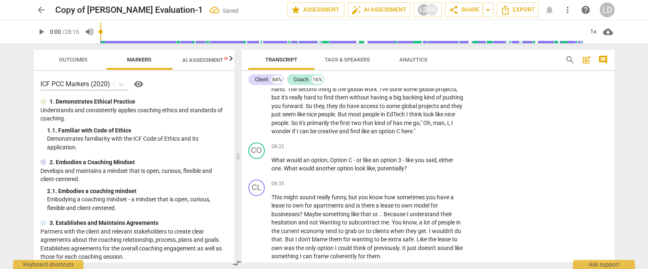
type textarea "CP"
type textarea "CP:"
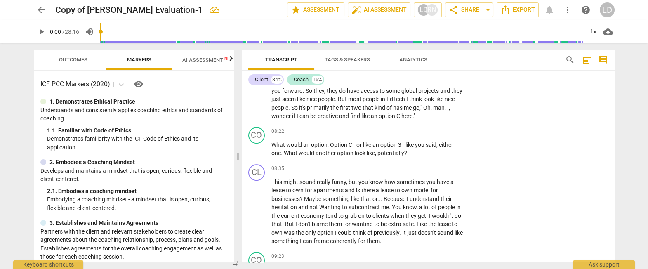
scroll to position [1186, 0]
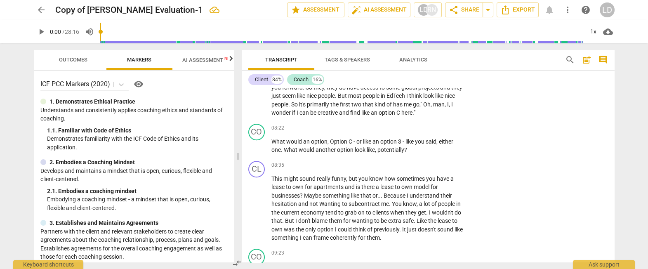
type textarea "CP: W"
type textarea "CP: Wh"
type textarea "CP: Whe"
type textarea "CP: When"
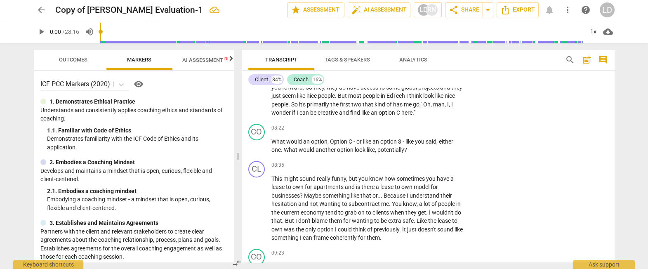
type textarea "CP: When"
type textarea "CP: When y"
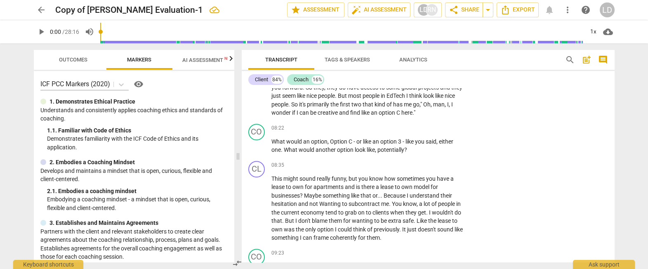
type textarea "CP: When yo"
type textarea "CP: When you"
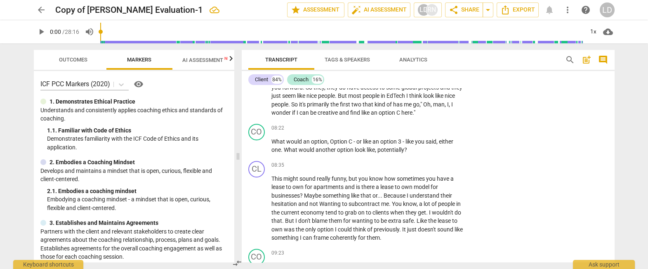
type textarea "CP: When you"
type textarea "CP: When you h"
type textarea "CP: When you ha"
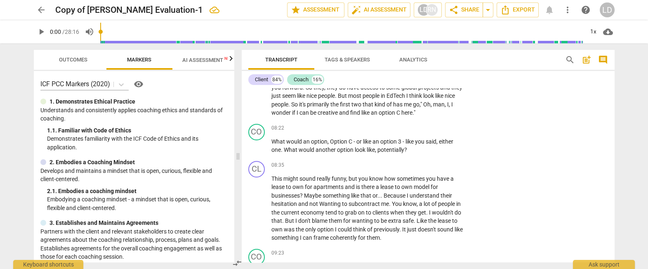
type textarea "CP: When you hae"
type textarea "CP: When you ha"
type textarea "CP: When you hav"
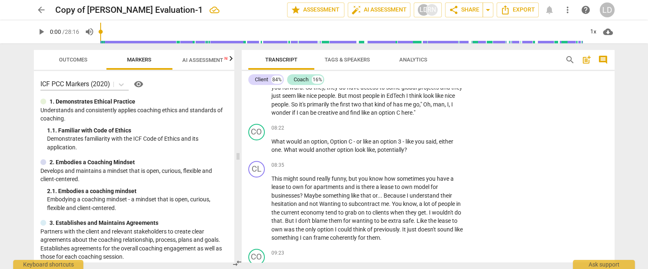
type textarea "CP: When you have"
type textarea "CP: When you have a"
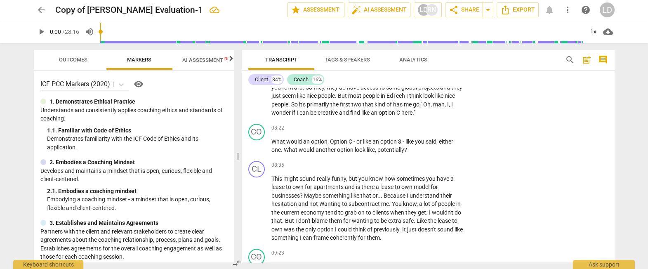
type textarea "CP: When you have a"
type textarea "CP: When you have a f"
type textarea "CP: When you have a fr"
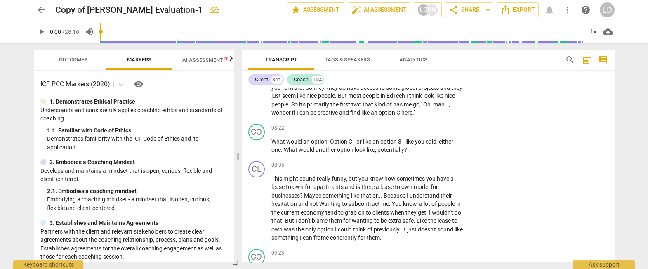
type textarea "CP: When you have a fr"
type textarea "CP: When you have a fra"
type textarea "CP: When you have a fram"
type textarea "CP: When you have a frame"
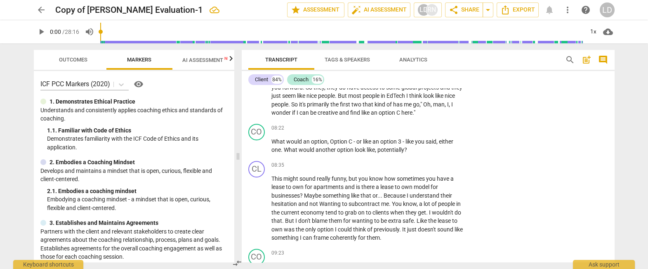
type textarea "CP: When you have a framew"
type textarea "CP: When you have a framewo"
type textarea "CP: When you have a framewor"
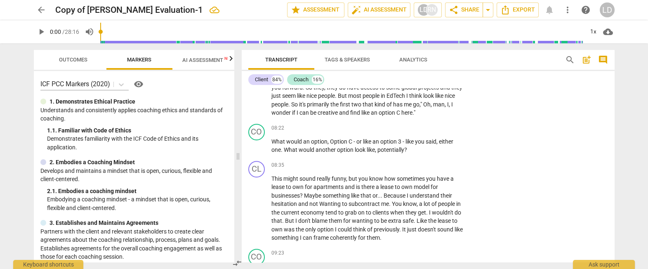
type textarea "CP: When you have a framewor"
type textarea "CP: When you have a framework"
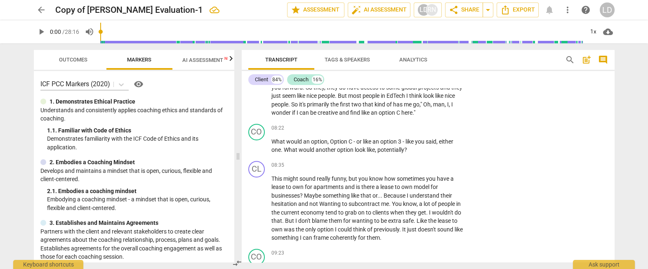
type textarea "CP: When you have a framework w"
type textarea "CP: When you have a framework wh"
type textarea "CP: When you have a framework wha"
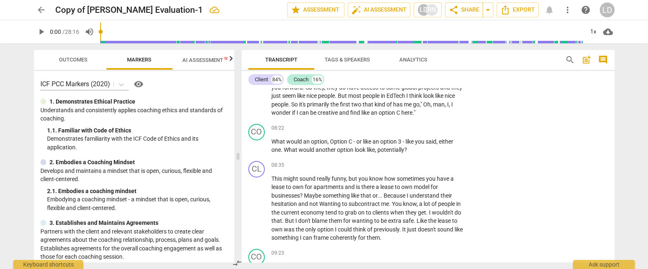
type textarea "CP: When you have a framework wha"
type textarea "CP: When you have a framework what"
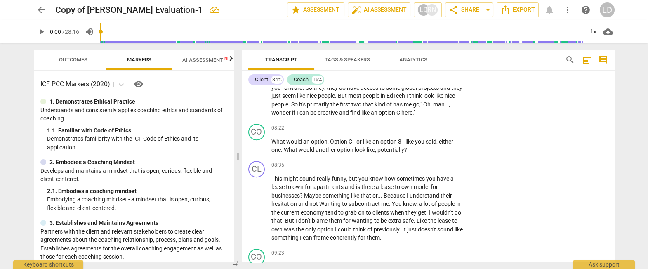
type textarea "CP: When you have a framework what"
type textarea "CP: When you have a framework wha"
type textarea "CP: When you have a framework wh"
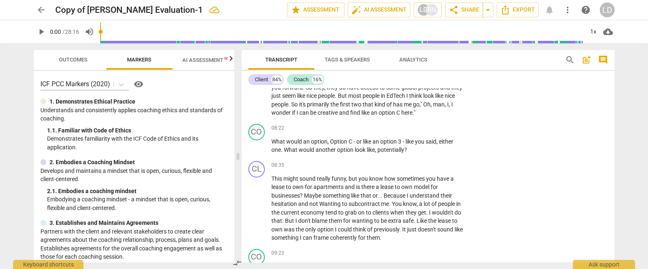
type textarea "CP: When you have a framework wh"
type textarea "CP: When you have a framework w"
type textarea "CP: When you have a framework"
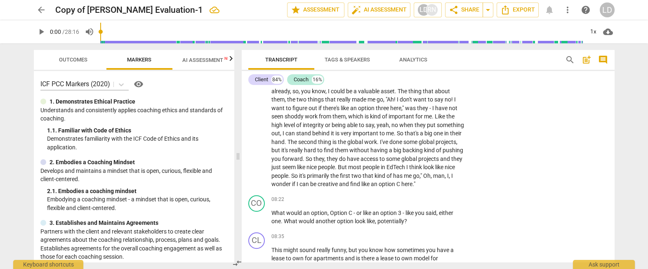
scroll to position [1118, 0]
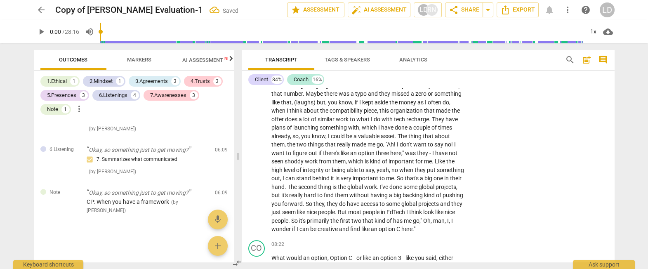
scroll to position [1066, 0]
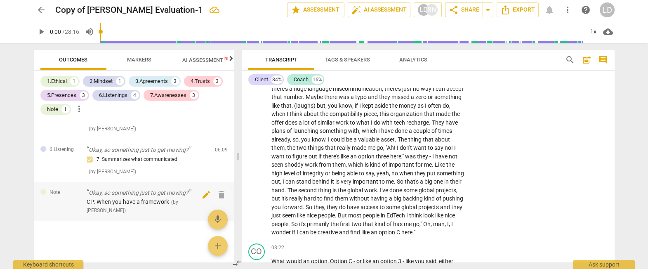
click at [202, 190] on span "edit" at bounding box center [206, 195] width 10 height 10
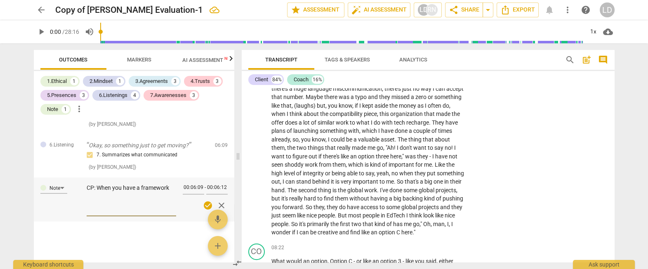
scroll to position [1464, 0]
click at [143, 205] on textarea "CP: When you have a framework" at bounding box center [131, 198] width 89 height 29
click at [132, 194] on textarea "CP: When you have a framework" at bounding box center [131, 198] width 89 height 29
drag, startPoint x: 149, startPoint y: 193, endPoint x: 154, endPoint y: 193, distance: 5.0
click at [154, 193] on textarea "CP: When you have a framework" at bounding box center [131, 198] width 89 height 29
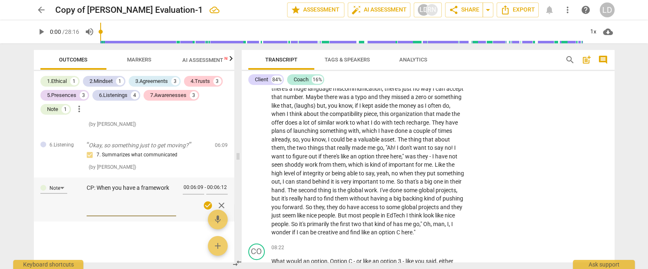
type textarea "CP: When you have t framework"
type textarea "CP: When you have th framework"
type textarea "CP: When you have thi framework"
type textarea "CP: When you have this framework"
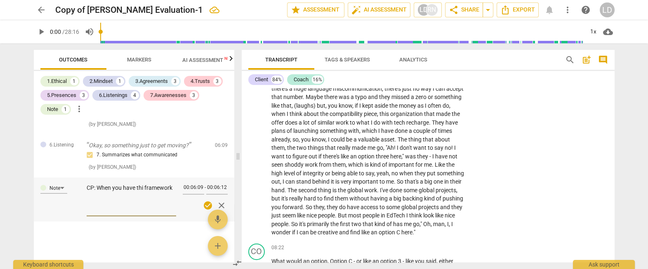
type textarea "CP: When you have this framework"
type textarea "CP: When you have this framework w"
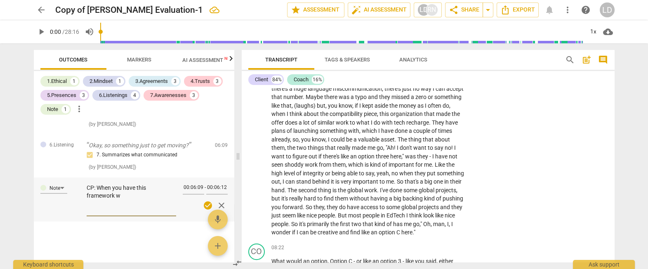
type textarea "CP: When you have this framework wh"
type textarea "CP: When you have this framework wha"
type textarea "CP: When you have this framework what"
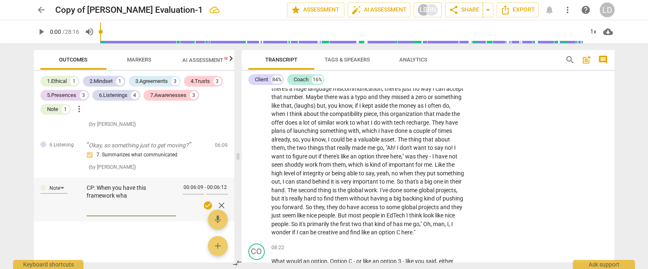
type textarea "CP: When you have this framework what"
type textarea "CP: When you have this framework what s"
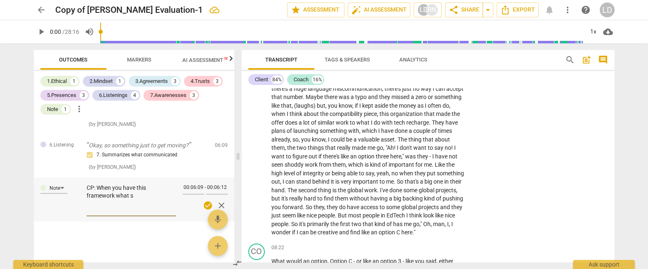
type textarea "CP: When you have this framework what sh"
type textarea "CP: When you have this framework what shi"
type textarea "CP: When you have this framework what shir"
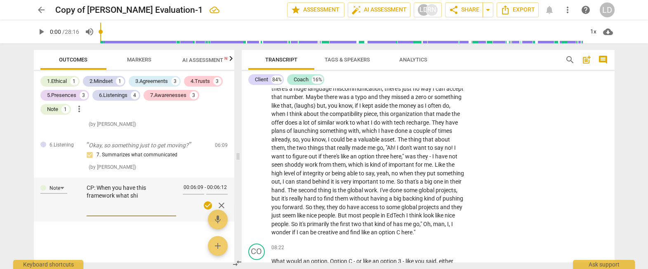
type textarea "CP: When you have this framework what shir"
type textarea "CP: When you have this framework what shi"
type textarea "CP: When you have this framework what shif"
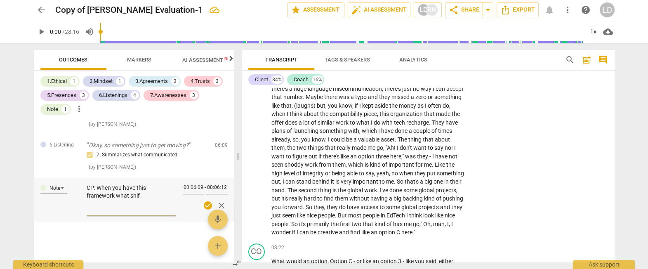
type textarea "CP: When you have this framework what shift"
type textarea "CP: When you have this framework what shifts"
type textarea "CP: When you have this framework what shifts f"
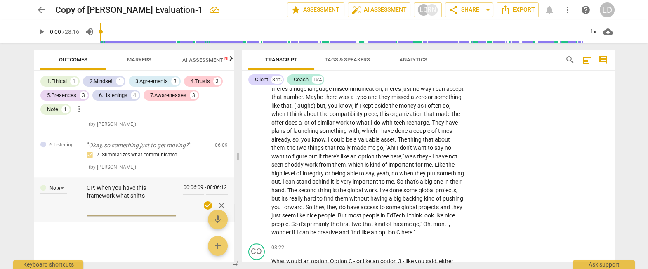
type textarea "CP: When you have this framework what shifts f"
type textarea "CP: When you have this framework what shifts fo"
type textarea "CP: When you have this framework what shifts for"
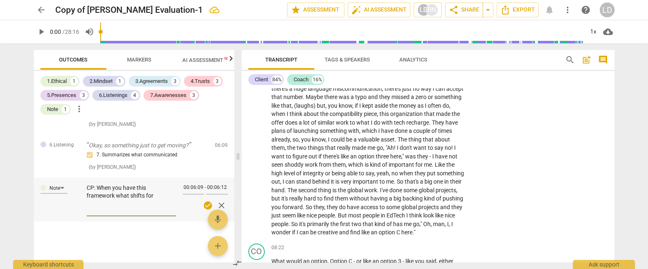
type textarea "CP: When you have this framework what shifts for"
type textarea "CP: When you have this framework what shifts for y"
type textarea "CP: When you have this framework what shifts for yo"
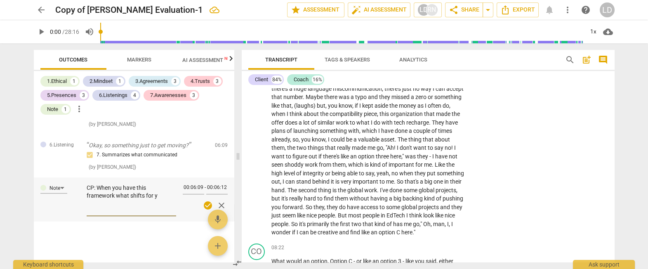
type textarea "CP: When you have this framework what shifts for yo"
type textarea "CP: When you have this framework what shifts for you"
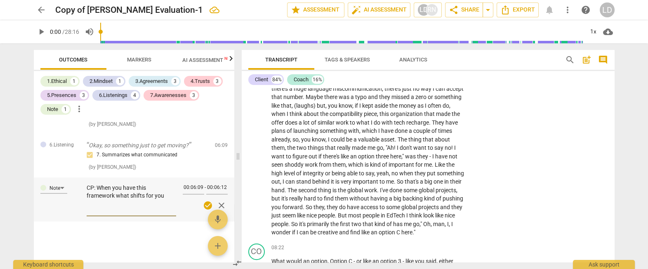
type textarea "CP: When you have this framework what shifts for you"
type textarea "CP: When you have this framework what shifts for yo"
type textarea "CP: When you have this framework what shifts for y"
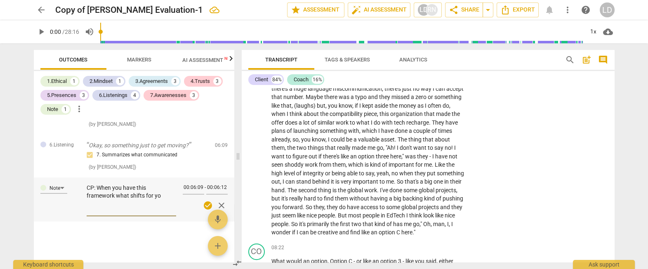
type textarea "CP: When you have this framework what shifts for y"
type textarea "CP: When you have this framework what shifts for"
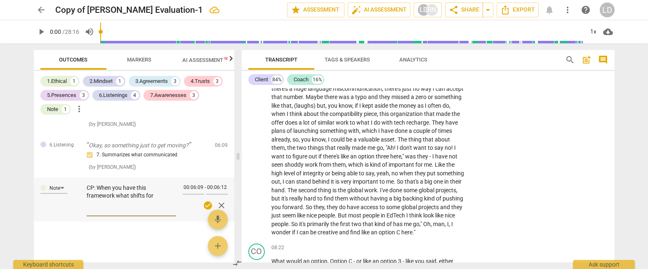
type textarea "CP: When you have this framework what shifts fo"
type textarea "CP: When you have this framework what shifts f"
type textarea "CP: When you have this framework what shifts"
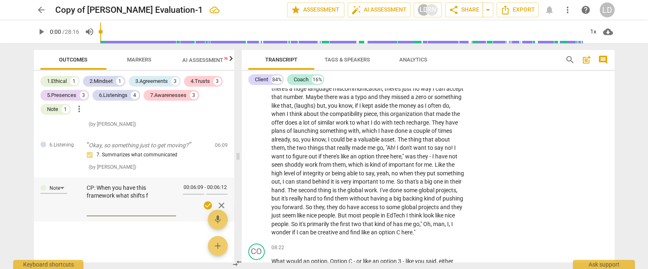
type textarea "CP: When you have this framework what shifts"
type textarea "CP: When you have this framework what shift"
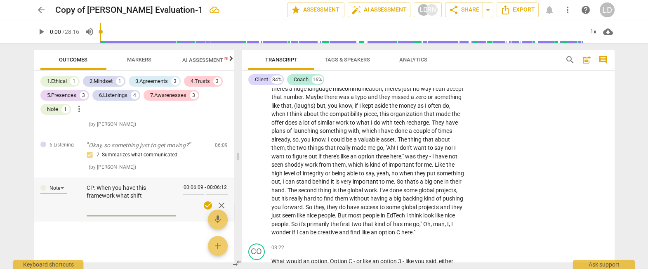
type textarea "CP: When you have this framework what shif"
type textarea "CP: When you have this framework what shi"
type textarea "CP: When you have this framework what sh"
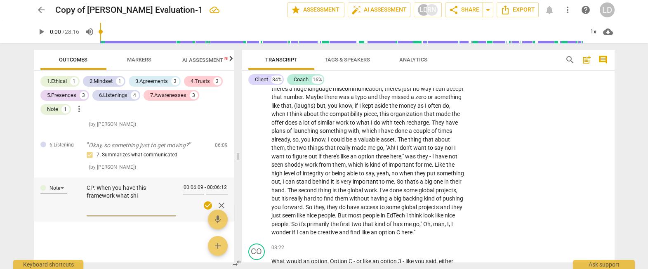
type textarea "CP: When you have this framework what sh"
type textarea "CP: When you have this framework what s"
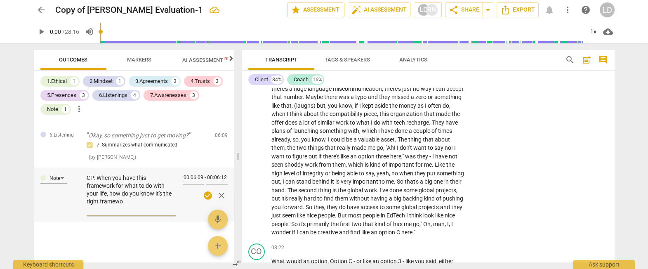
scroll to position [9, 0]
click at [203, 200] on span "check_circle" at bounding box center [208, 196] width 10 height 10
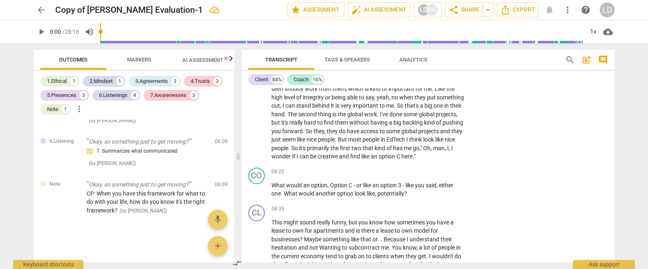
scroll to position [1144, 0]
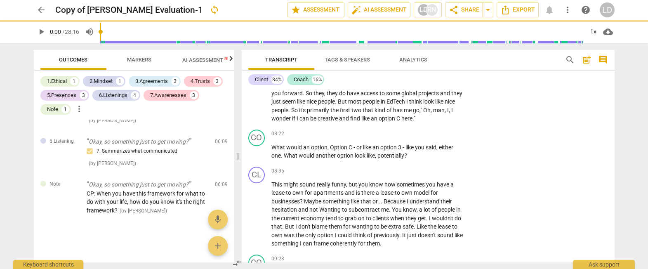
scroll to position [1108, 0]
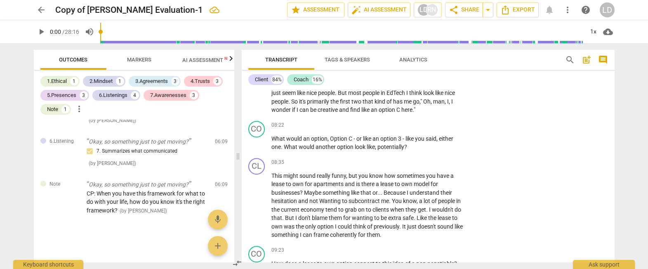
scroll to position [1116, 0]
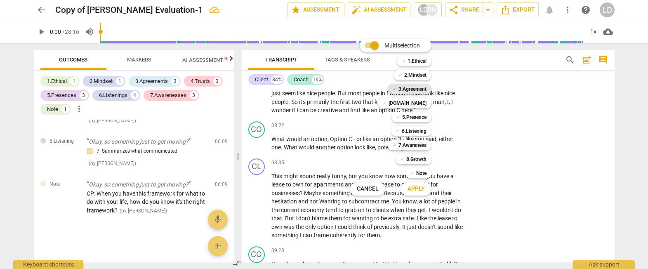
click at [426, 88] on b "3.Agreement" at bounding box center [412, 89] width 28 height 10
click at [425, 191] on span "Apply" at bounding box center [415, 189] width 17 height 8
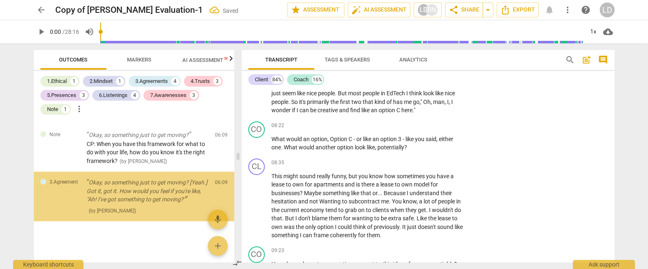
scroll to position [1567, 0]
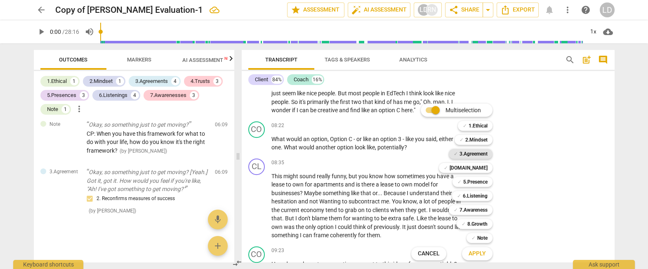
click at [485, 153] on b "3.Agreement" at bounding box center [473, 154] width 28 height 10
click at [486, 167] on b "[DOMAIN_NAME]" at bounding box center [468, 168] width 38 height 10
click at [485, 184] on b "5.Presence" at bounding box center [475, 182] width 24 height 10
click at [484, 193] on b "6.Listening" at bounding box center [475, 196] width 25 height 10
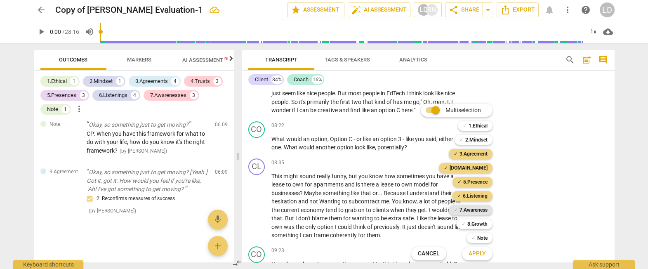
click at [483, 207] on b "7.Awareness" at bounding box center [473, 210] width 28 height 10
click at [480, 252] on span "Apply" at bounding box center [476, 253] width 17 height 8
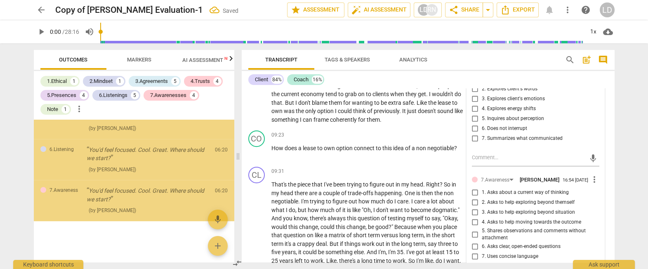
scroll to position [1818, 0]
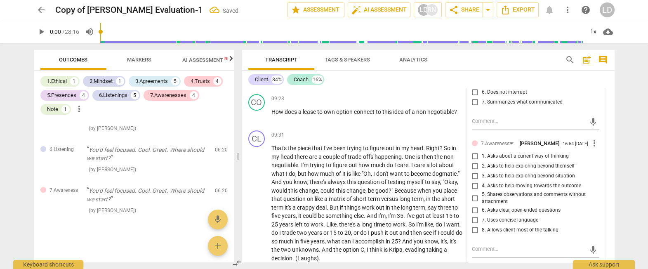
scroll to position [1828, 0]
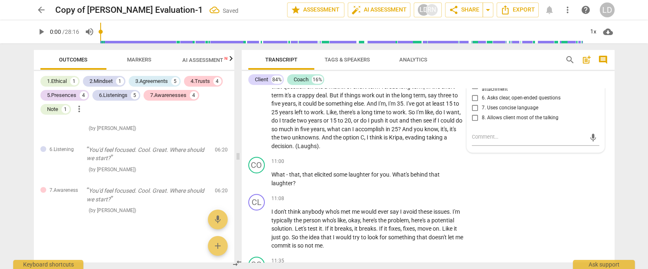
scroll to position [1382, 0]
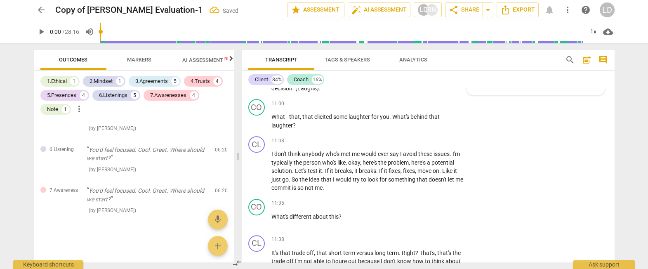
scroll to position [1440, 0]
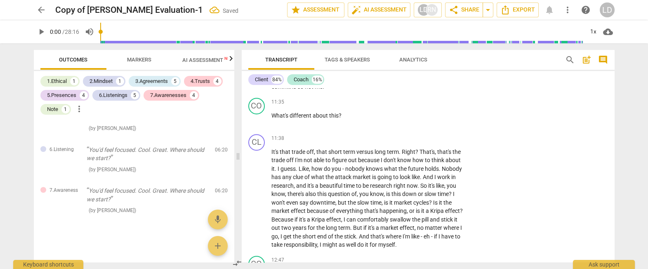
scroll to position [1854, 0]
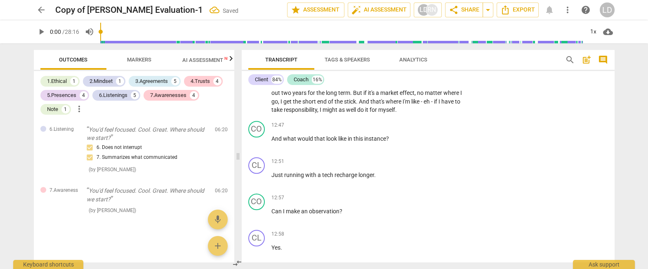
scroll to position [1677, 0]
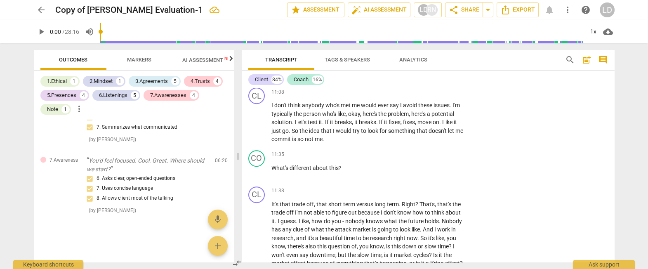
scroll to position [1489, 0]
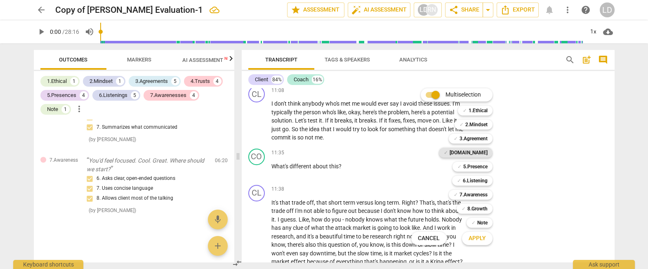
click at [483, 150] on b "[DOMAIN_NAME]" at bounding box center [468, 153] width 38 height 10
click at [482, 162] on b "5.Presence" at bounding box center [475, 167] width 24 height 10
click at [480, 180] on b "6.Listening" at bounding box center [475, 181] width 25 height 10
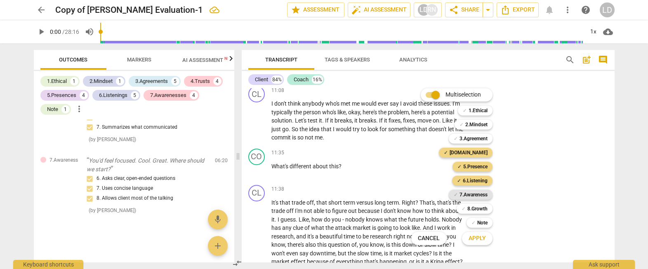
click at [479, 193] on b "7.Awareness" at bounding box center [473, 195] width 28 height 10
click at [480, 237] on span "Apply" at bounding box center [476, 238] width 17 height 8
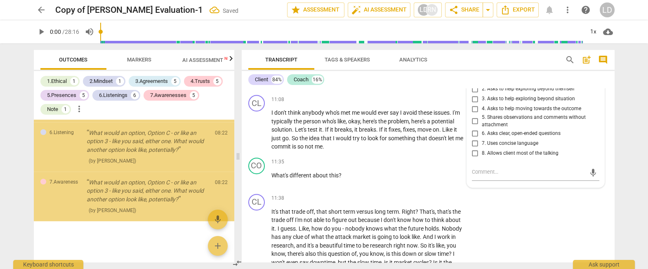
scroll to position [2215, 0]
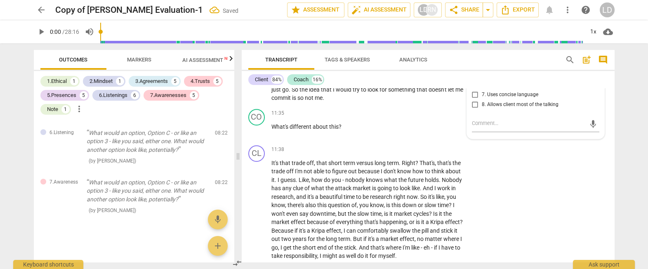
scroll to position [1541, 0]
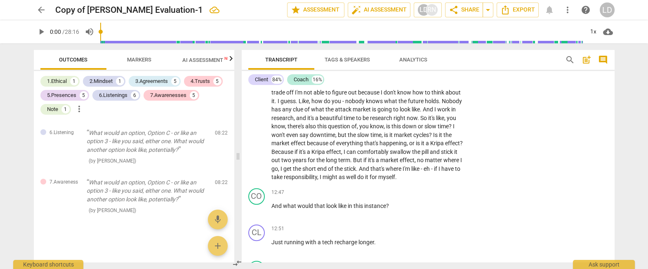
scroll to position [1618, 0]
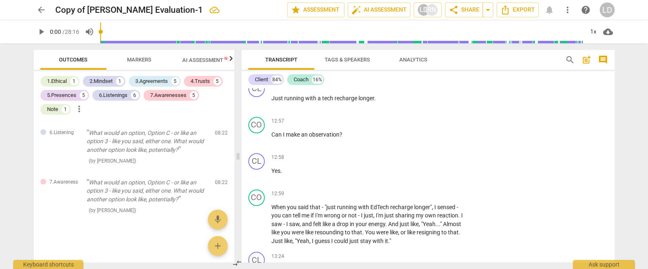
scroll to position [1762, 0]
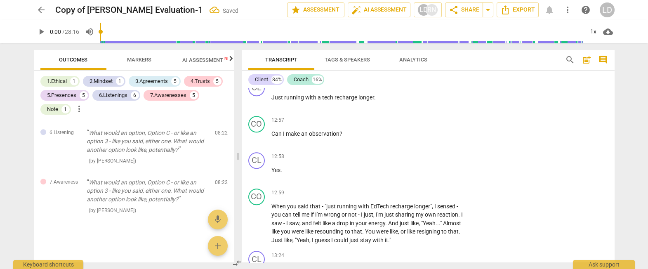
scroll to position [2273, 0]
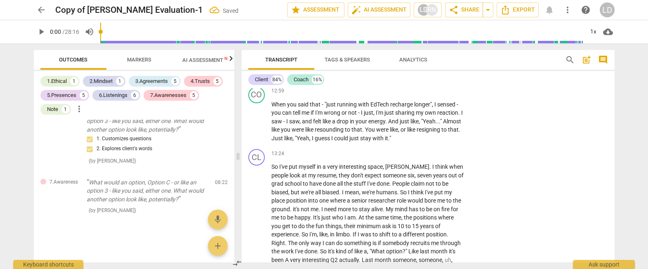
scroll to position [1864, 0]
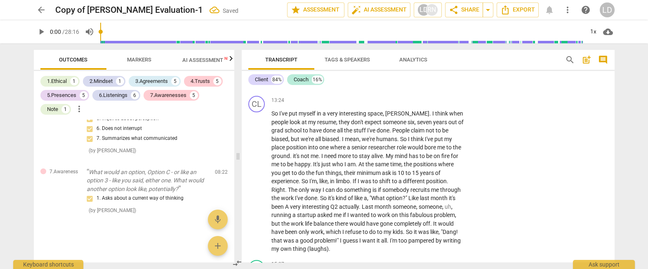
scroll to position [1917, 0]
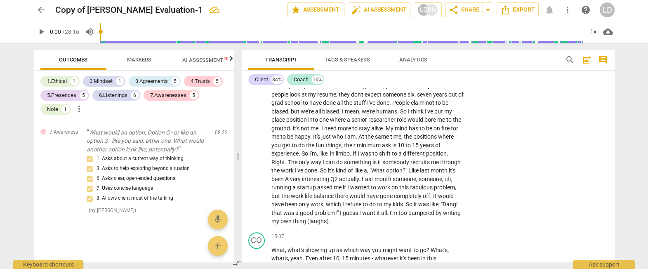
scroll to position [1945, 0]
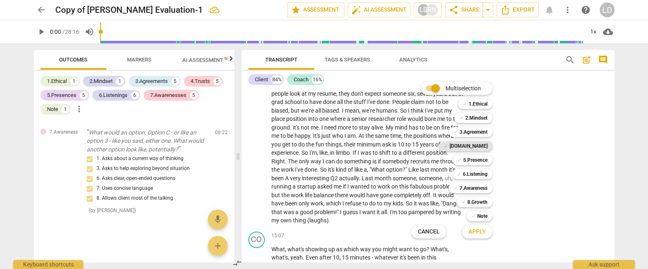
click at [448, 146] on span "✓" at bounding box center [446, 146] width 4 height 10
click at [474, 161] on b "5.Presence" at bounding box center [475, 160] width 24 height 10
click at [473, 175] on b "6.Listening" at bounding box center [475, 174] width 25 height 10
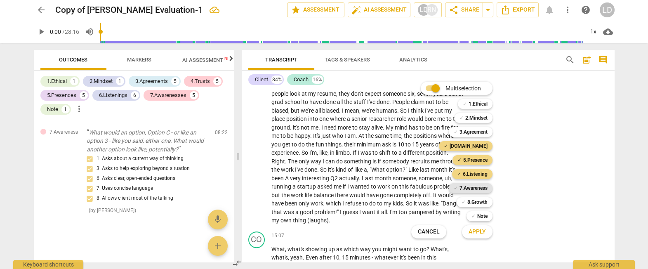
click at [472, 188] on b "7.Awareness" at bounding box center [473, 188] width 28 height 10
click at [478, 230] on span "Apply" at bounding box center [476, 232] width 17 height 8
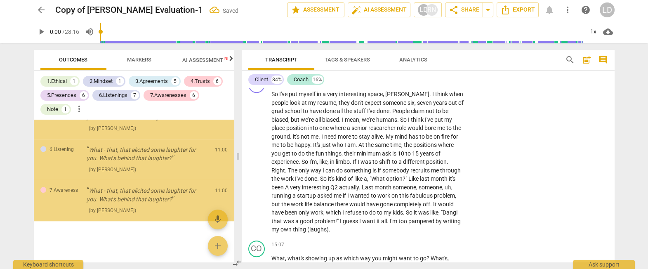
scroll to position [2625, 0]
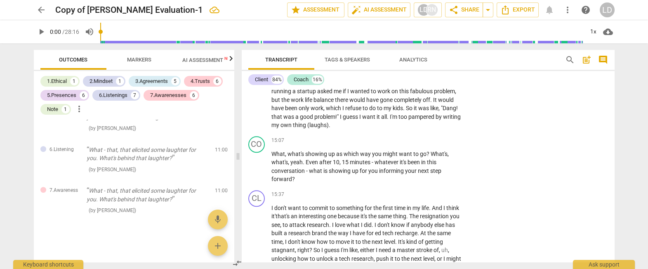
scroll to position [2058, 0]
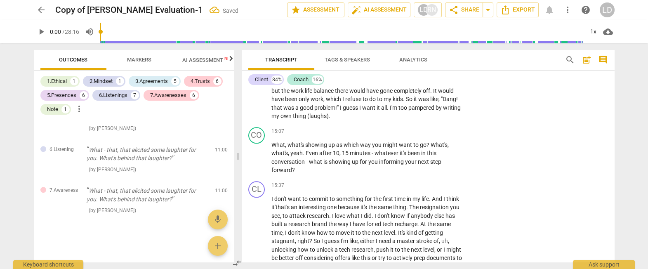
scroll to position [2682, 0]
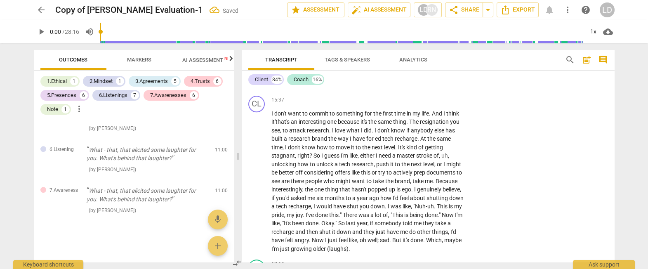
scroll to position [2145, 0]
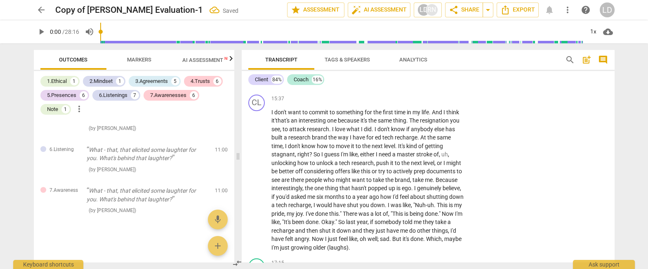
scroll to position [2702, 0]
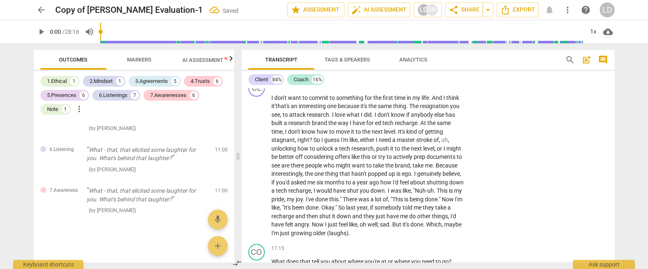
scroll to position [2164, 0]
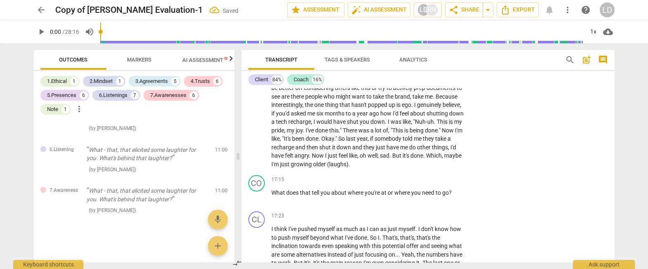
scroll to position [2230, 0]
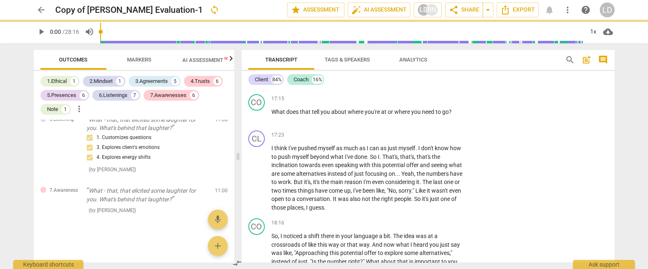
scroll to position [2317, 0]
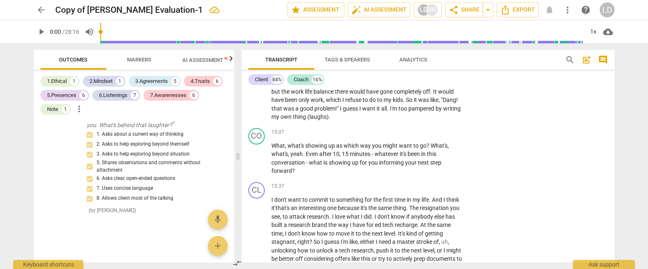
scroll to position [2058, 0]
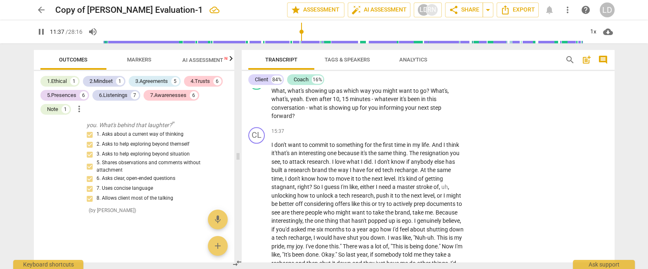
scroll to position [2115, 0]
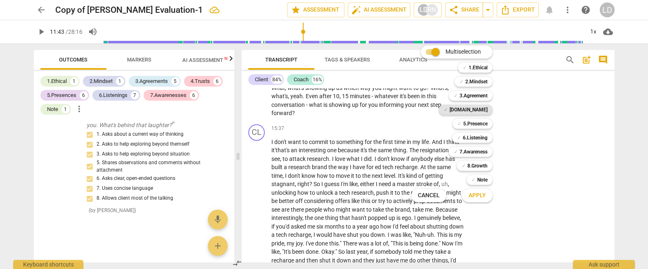
click at [487, 113] on b "[DOMAIN_NAME]" at bounding box center [468, 110] width 38 height 10
click at [482, 127] on b "5.Presence" at bounding box center [475, 124] width 24 height 10
click at [480, 136] on b "6.Listening" at bounding box center [475, 138] width 25 height 10
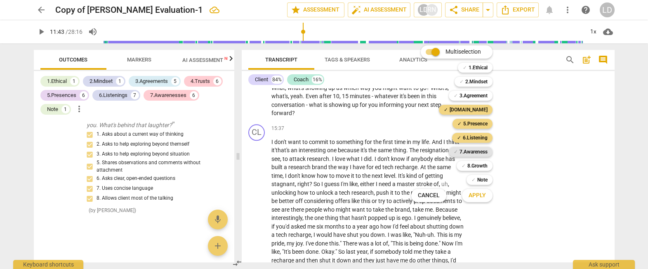
click at [478, 150] on b "7.Awareness" at bounding box center [473, 152] width 28 height 10
click at [479, 192] on span "Apply" at bounding box center [476, 195] width 17 height 8
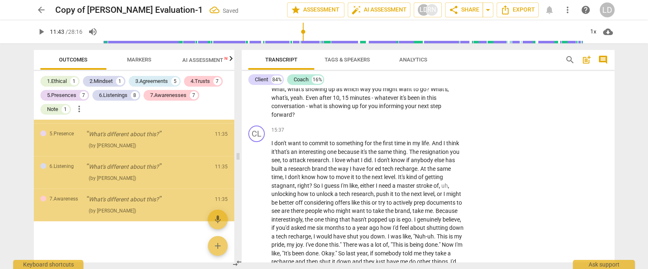
scroll to position [3006, 0]
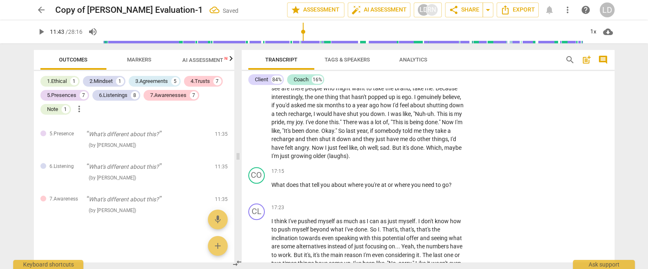
scroll to position [2238, 0]
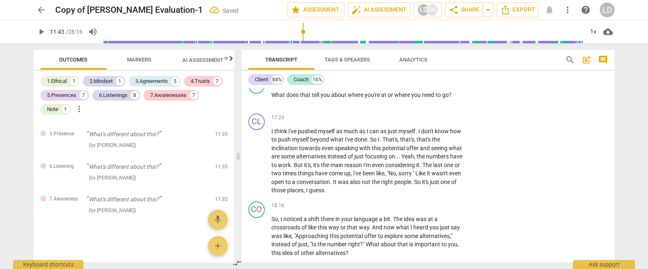
scroll to position [2329, 0]
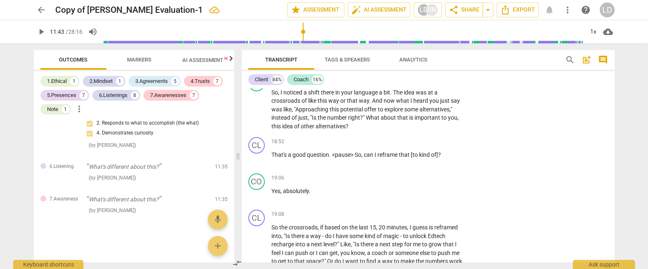
scroll to position [2457, 0]
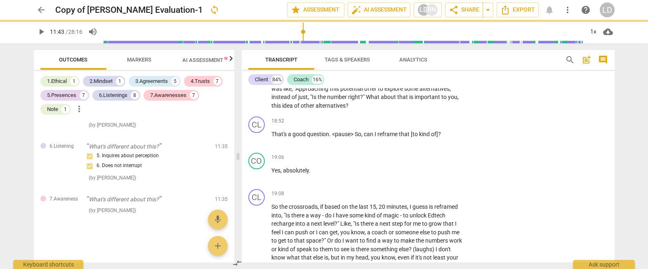
scroll to position [2478, 0]
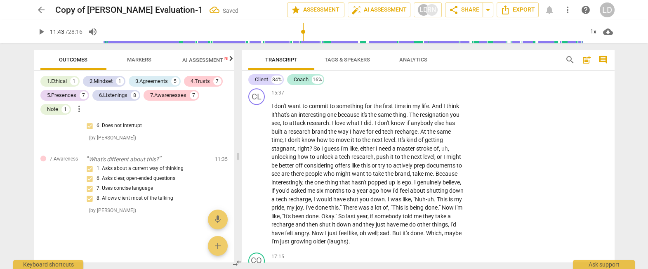
scroll to position [2155, 0]
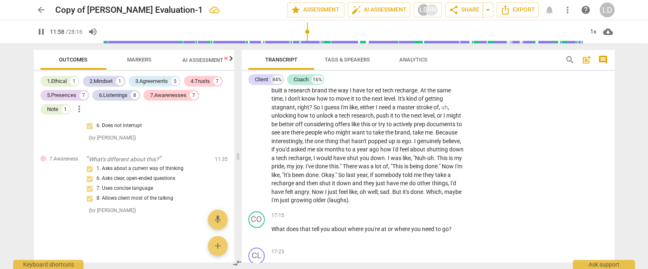
scroll to position [2195, 0]
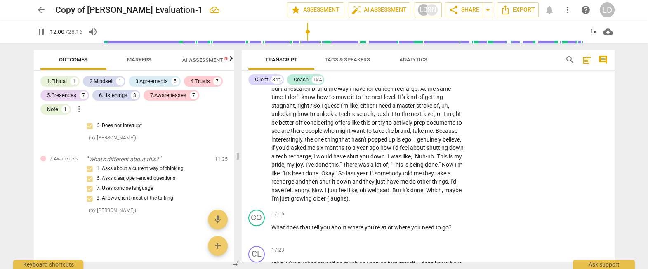
drag, startPoint x: 309, startPoint y: 139, endPoint x: 327, endPoint y: 140, distance: 18.1
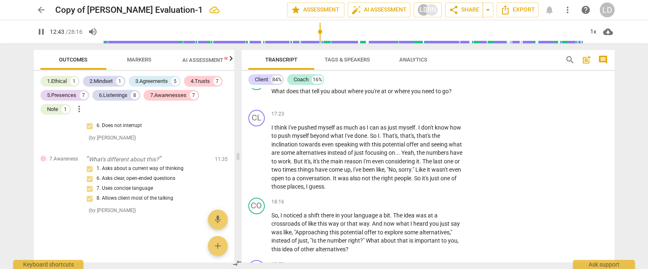
scroll to position [2332, 0]
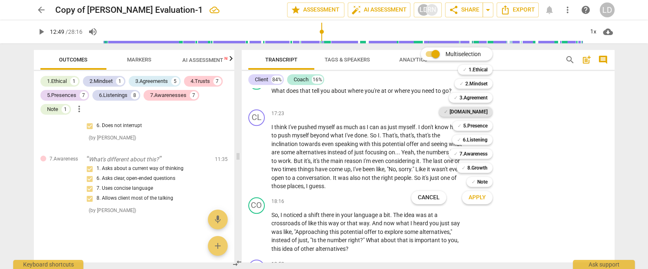
click at [487, 108] on b "[DOMAIN_NAME]" at bounding box center [468, 112] width 38 height 10
click at [486, 122] on b "5.Presence" at bounding box center [475, 126] width 24 height 10
click at [482, 138] on b "6.Listening" at bounding box center [475, 140] width 25 height 10
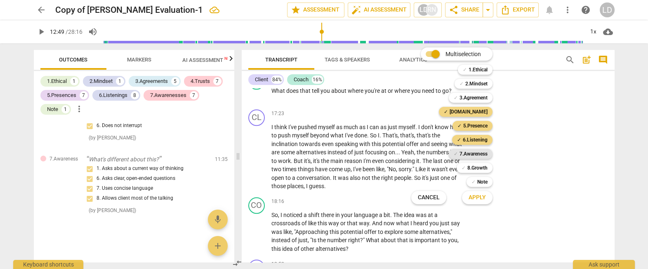
click at [480, 153] on b "7.Awareness" at bounding box center [473, 154] width 28 height 10
click at [480, 197] on span "Apply" at bounding box center [476, 197] width 17 height 8
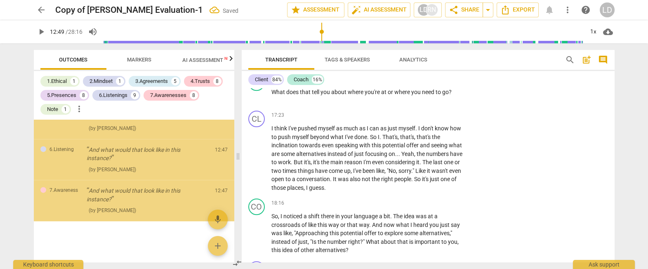
scroll to position [3326, 0]
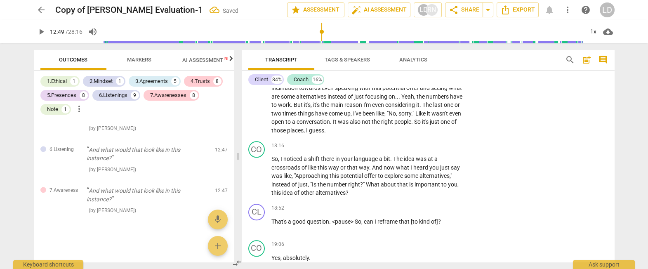
scroll to position [2395, 0]
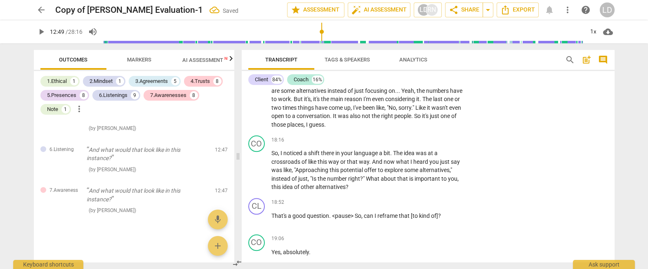
scroll to position [3346, 0]
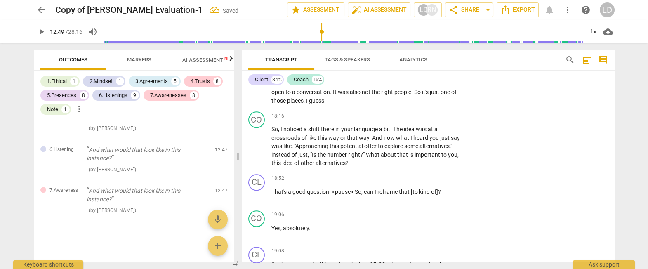
scroll to position [2420, 0]
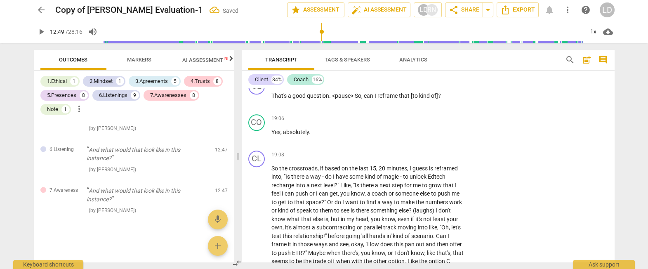
scroll to position [2516, 0]
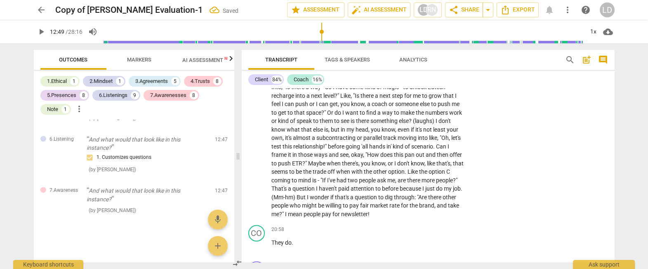
scroll to position [2608, 0]
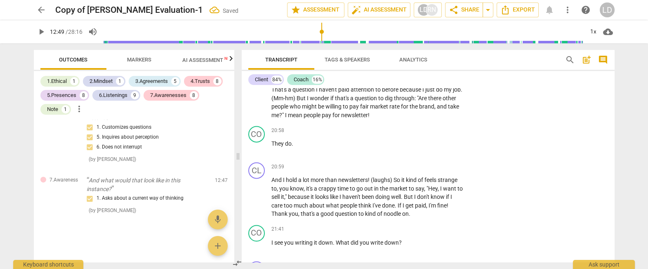
scroll to position [2704, 0]
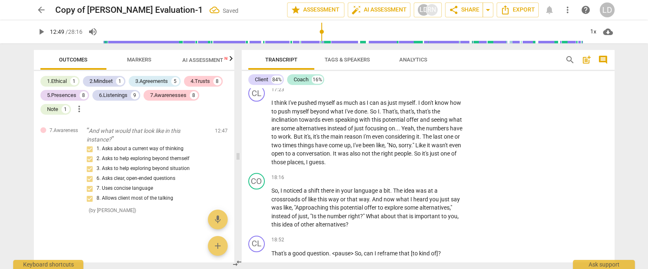
scroll to position [2358, 0]
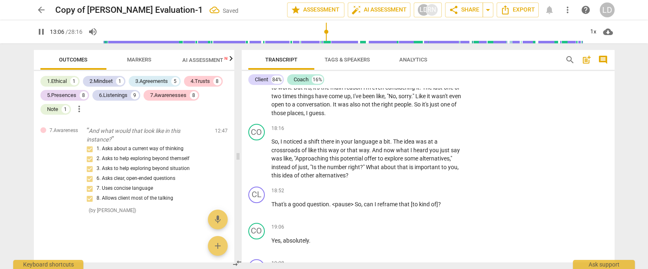
scroll to position [2370, 0]
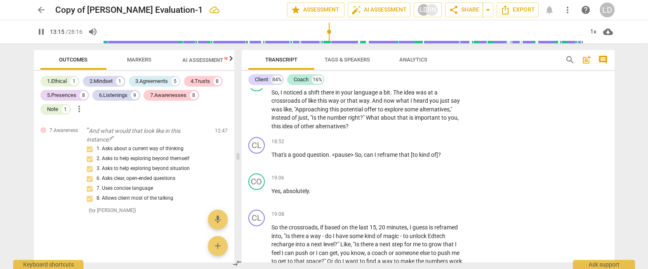
scroll to position [2391, 0]
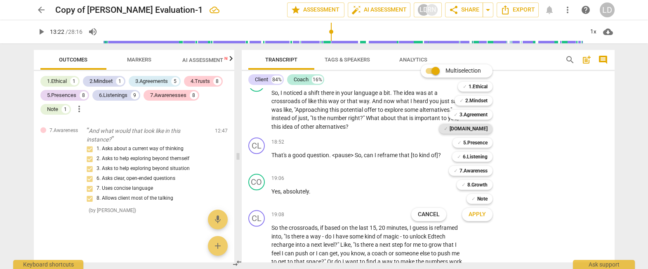
click at [486, 128] on b "[DOMAIN_NAME]" at bounding box center [468, 129] width 38 height 10
click at [481, 145] on b "5.Presence" at bounding box center [475, 143] width 24 height 10
click at [479, 155] on b "6.Listening" at bounding box center [475, 157] width 25 height 10
click at [476, 168] on b "7.Awareness" at bounding box center [473, 171] width 28 height 10
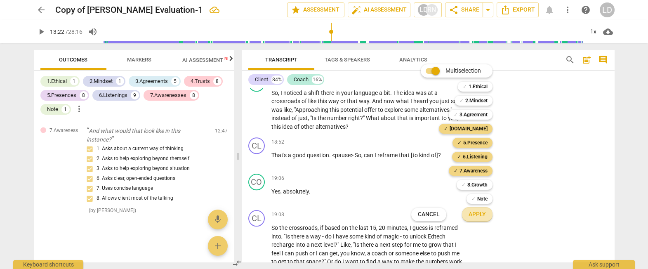
click at [486, 216] on span "Apply" at bounding box center [476, 214] width 17 height 8
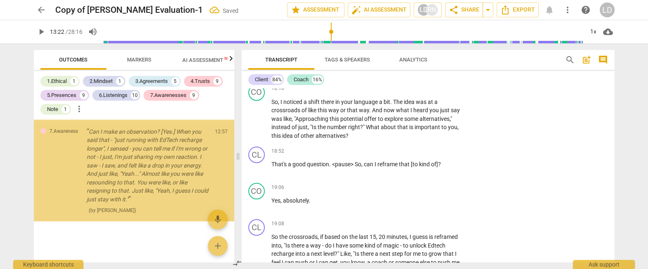
scroll to position [4073, 0]
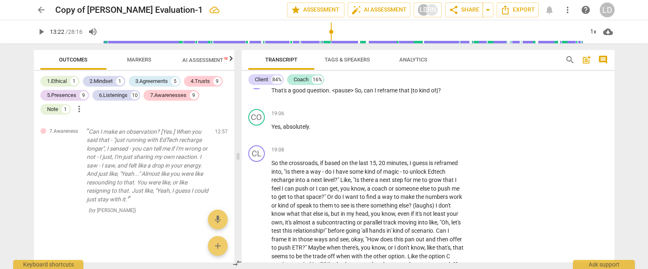
scroll to position [2465, 0]
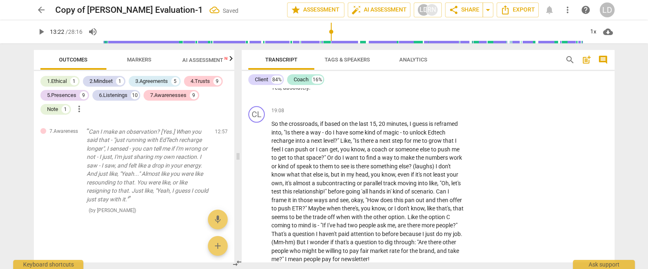
scroll to position [4092, 0]
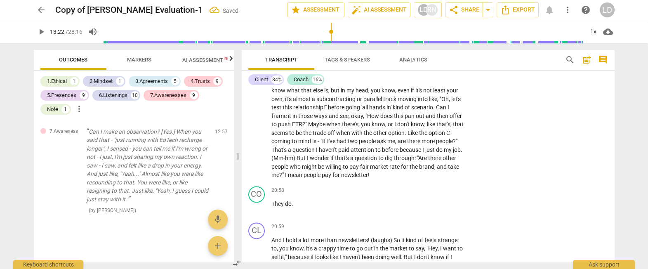
scroll to position [4120, 0]
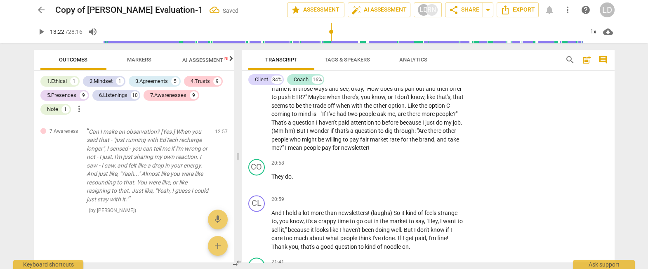
scroll to position [2616, 0]
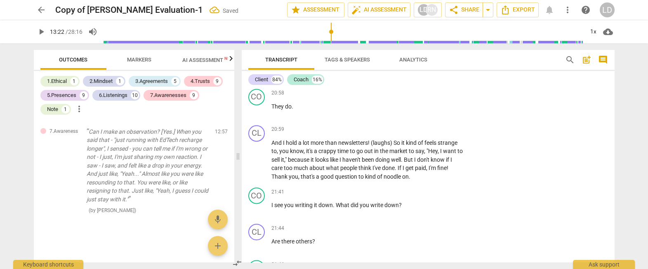
scroll to position [2688, 0]
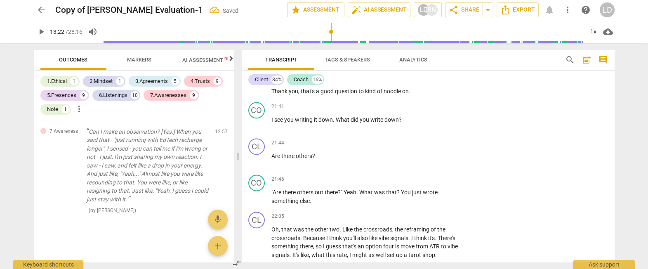
scroll to position [4170, 0]
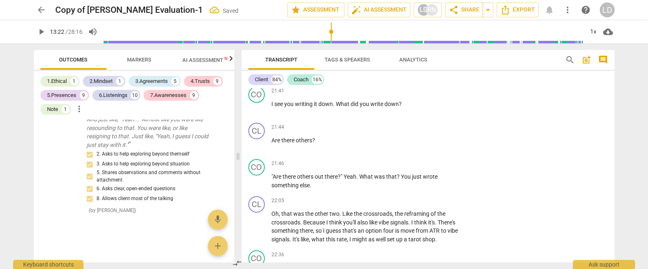
scroll to position [2789, 0]
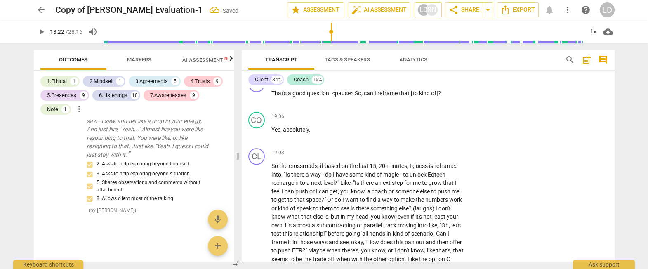
scroll to position [2463, 0]
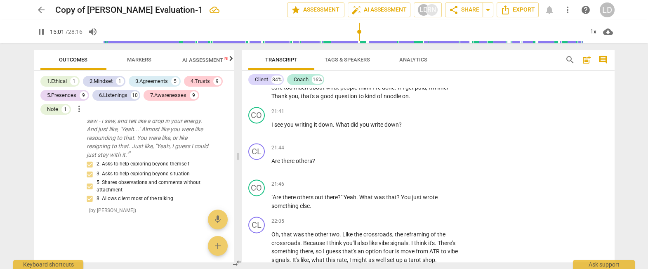
scroll to position [2767, 0]
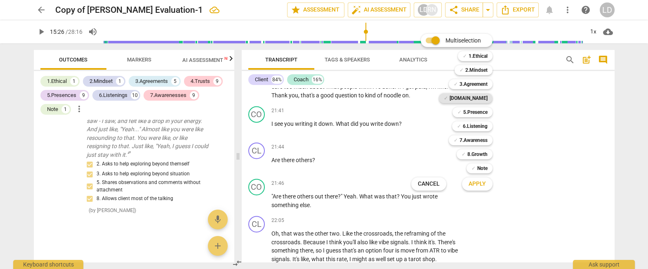
click at [448, 98] on span "✓" at bounding box center [446, 98] width 4 height 10
click at [473, 110] on b "5.Presence" at bounding box center [475, 112] width 24 height 10
click at [473, 126] on b "6.Listening" at bounding box center [475, 126] width 25 height 10
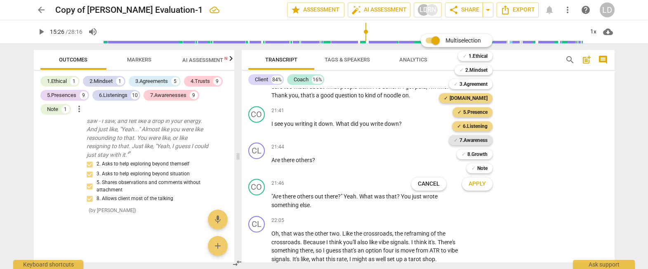
click at [473, 137] on b "7.Awareness" at bounding box center [473, 140] width 28 height 10
click at [481, 184] on span "Apply" at bounding box center [476, 184] width 17 height 8
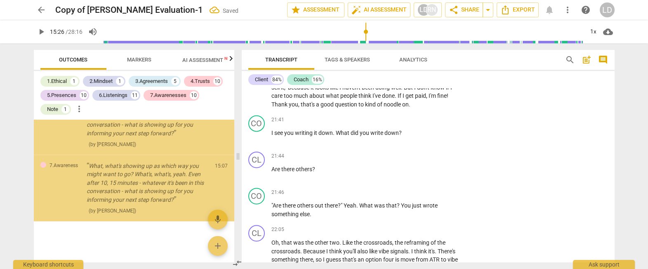
scroll to position [4662, 0]
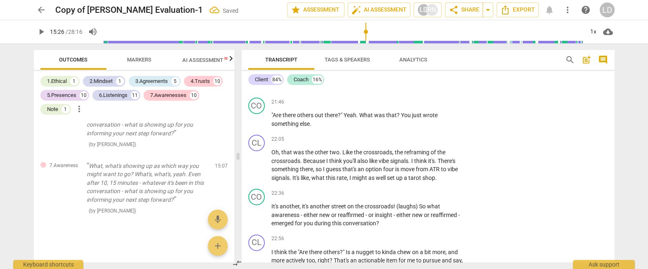
scroll to position [2865, 0]
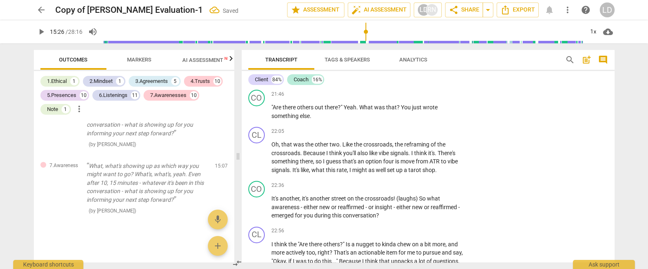
scroll to position [4700, 0]
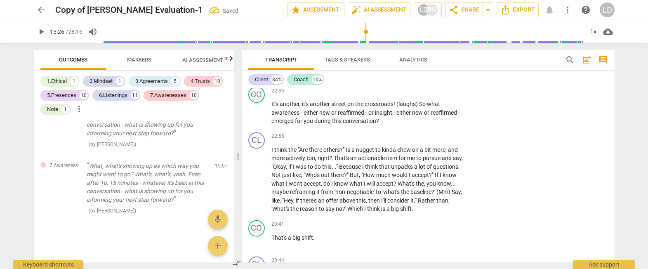
scroll to position [2960, 0]
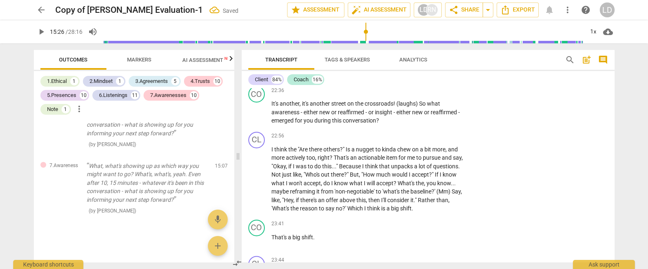
scroll to position [4775, 0]
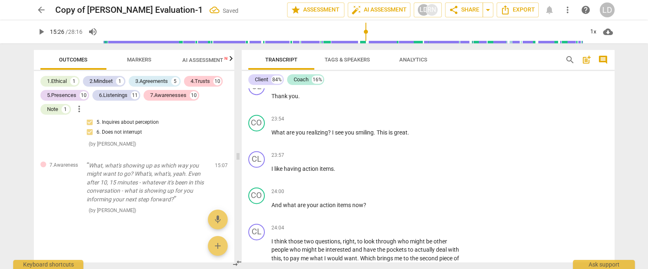
scroll to position [3138, 0]
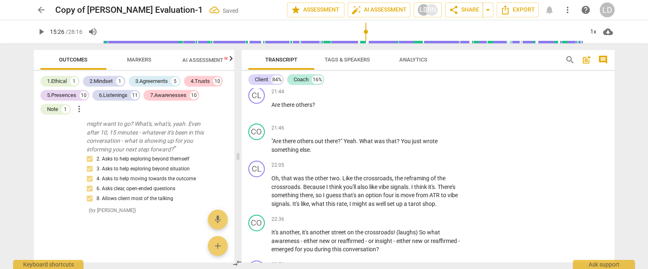
scroll to position [2832, 0]
